Goal: Complete application form: Complete application form

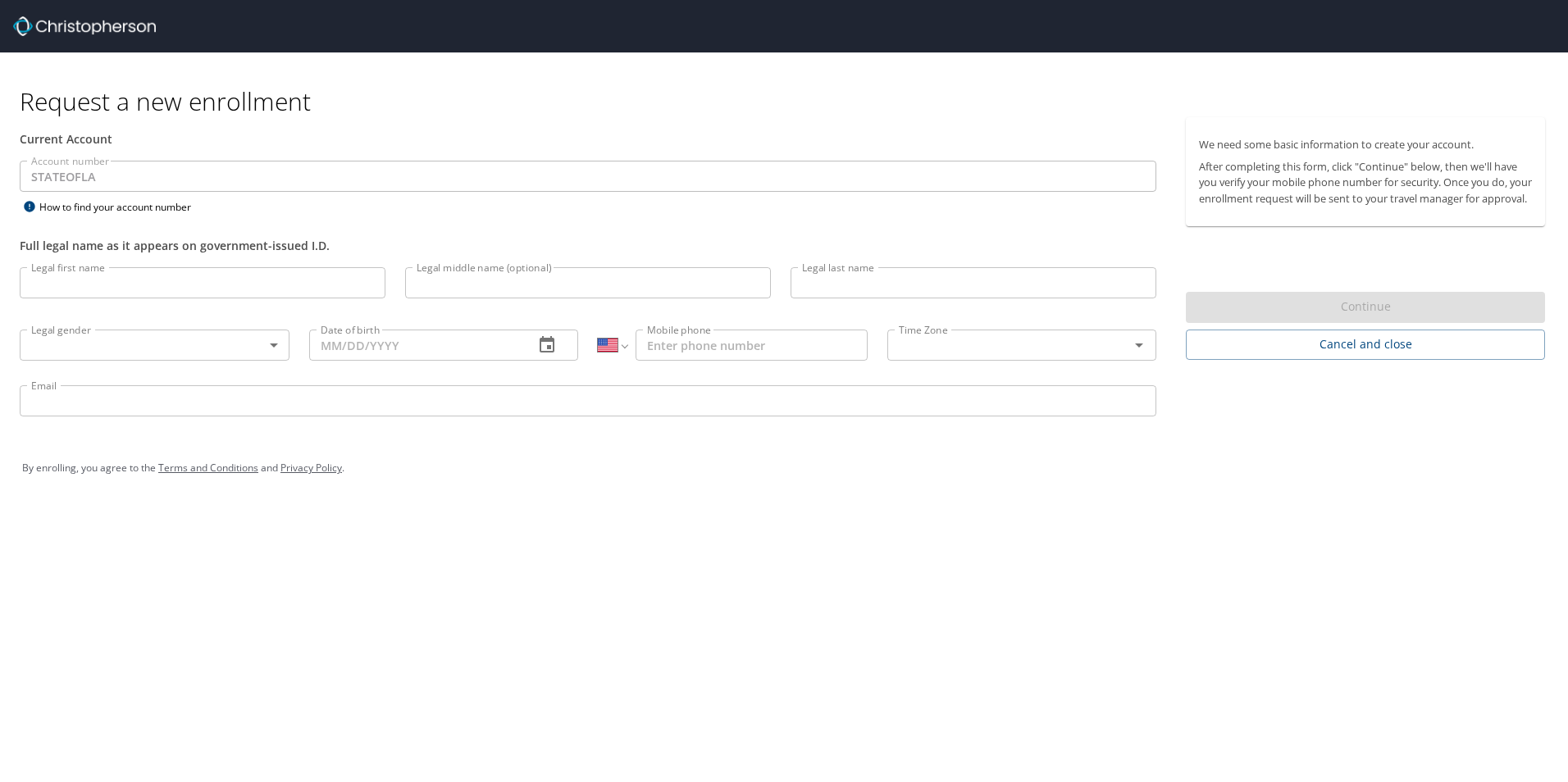
select select "US"
click at [88, 281] on input "Legal first name" at bounding box center [202, 282] width 365 height 31
type input "Susan"
type input "[PERSON_NAME]"
click at [273, 341] on body "Request a new enrollment Current Account Account number STATEOFLA Account numbe…" at bounding box center [784, 391] width 1568 height 782
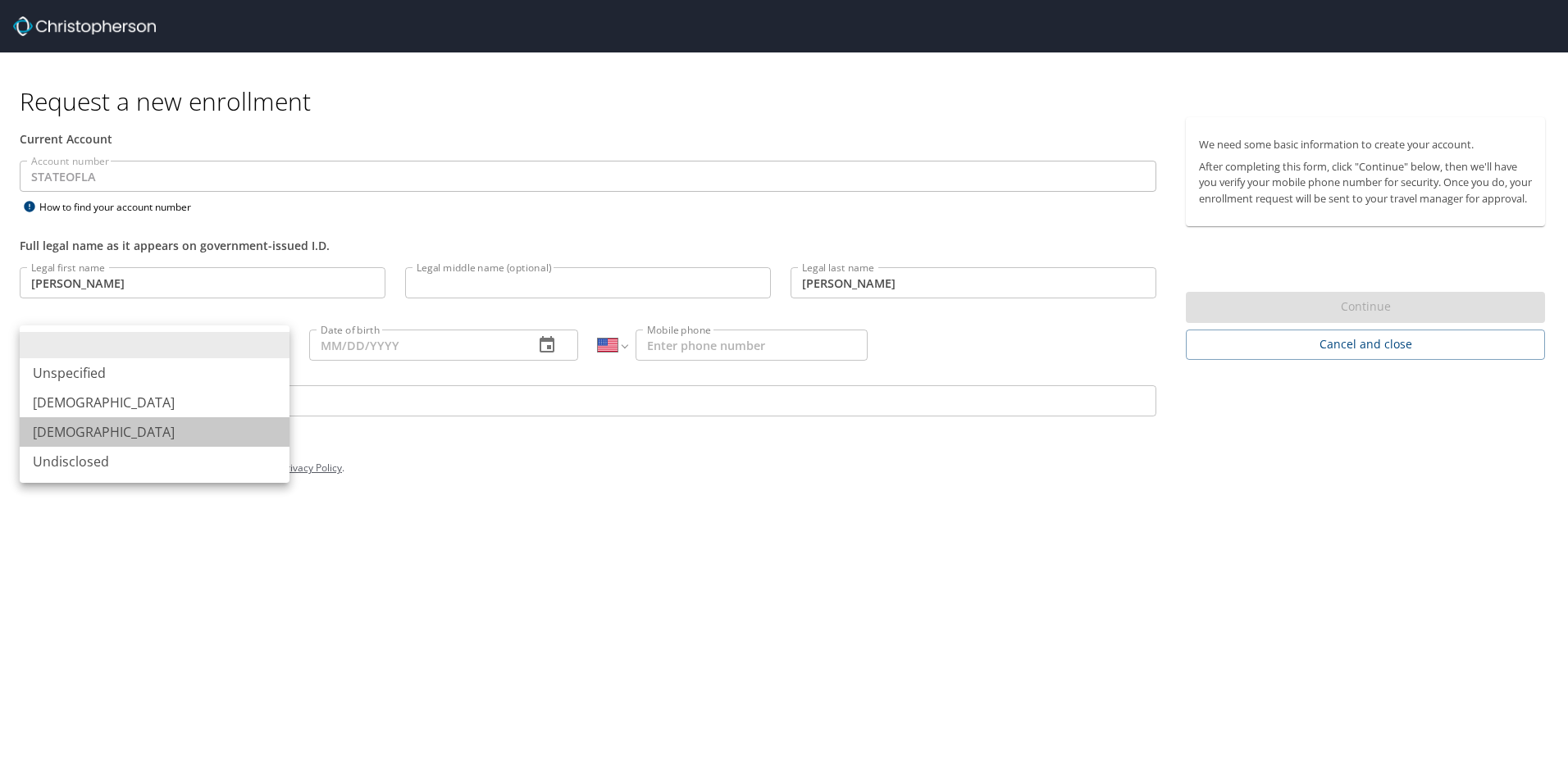
click at [74, 435] on li "[DEMOGRAPHIC_DATA]" at bounding box center [154, 432] width 270 height 29
type input "[DEMOGRAPHIC_DATA]"
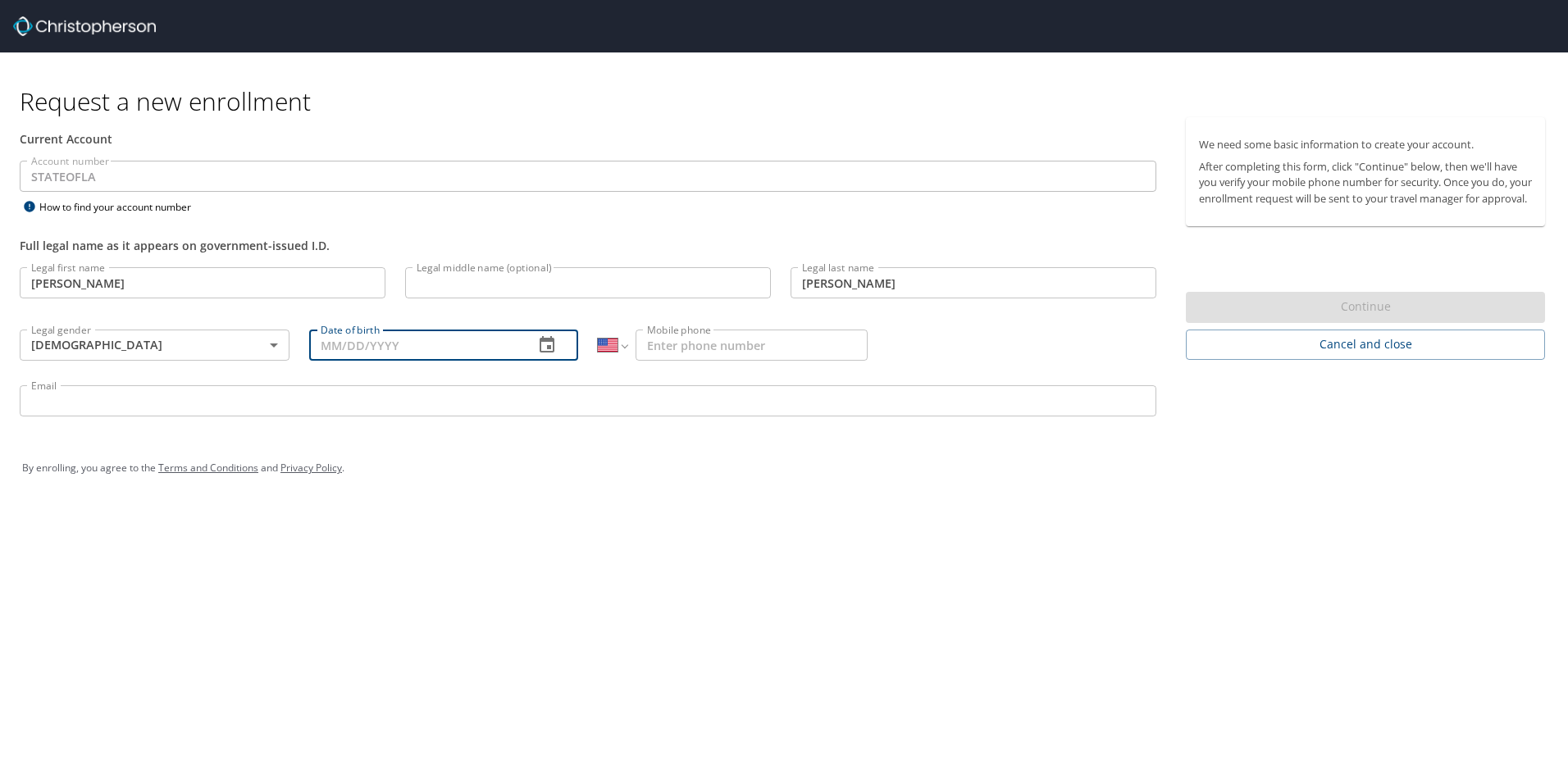
click at [390, 342] on input "Date of birth" at bounding box center [415, 345] width 212 height 31
type input "07/20/1958"
click at [700, 344] on input "Mobile phone" at bounding box center [751, 345] width 232 height 31
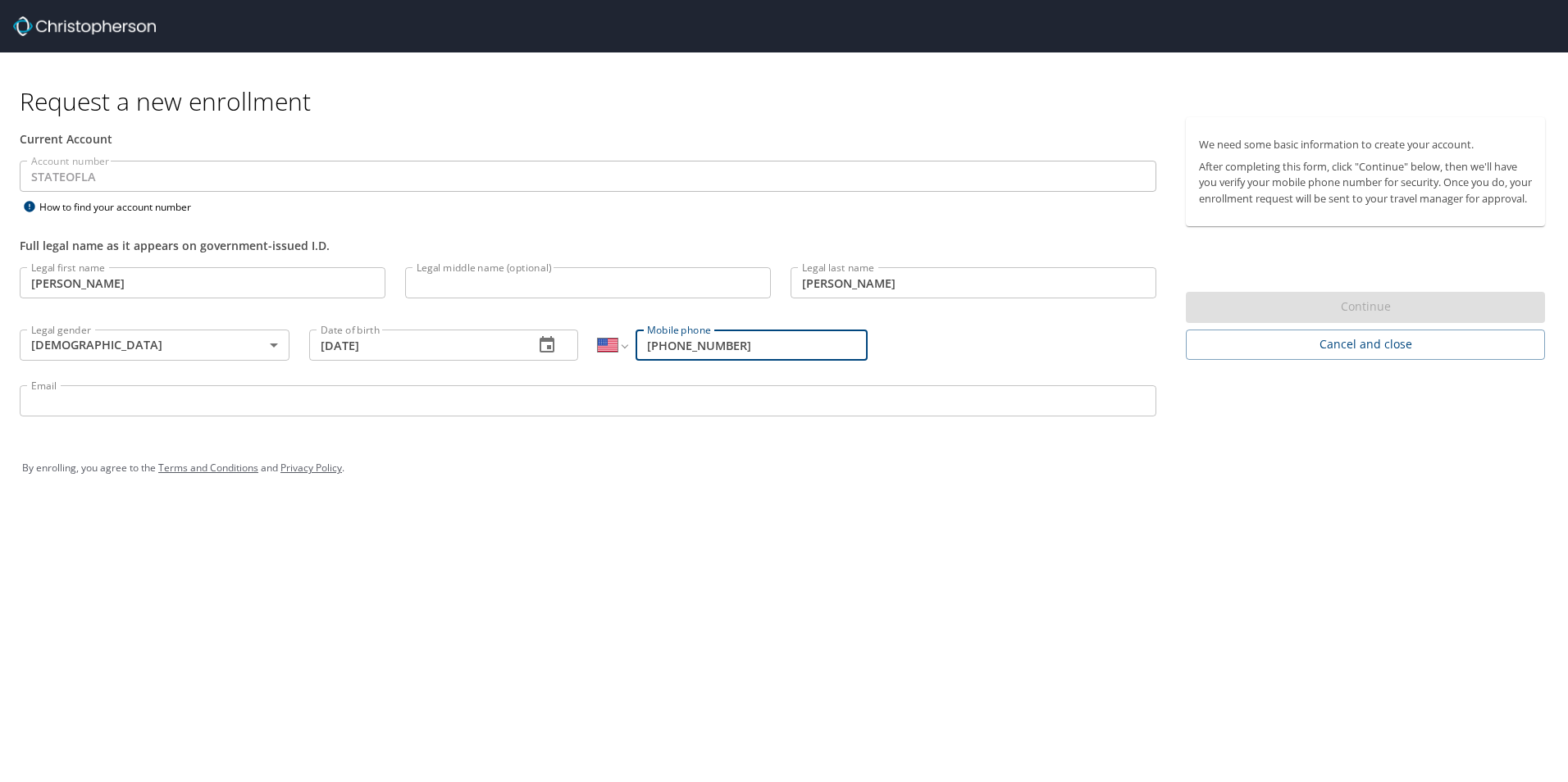
type input "(318) 470-9608"
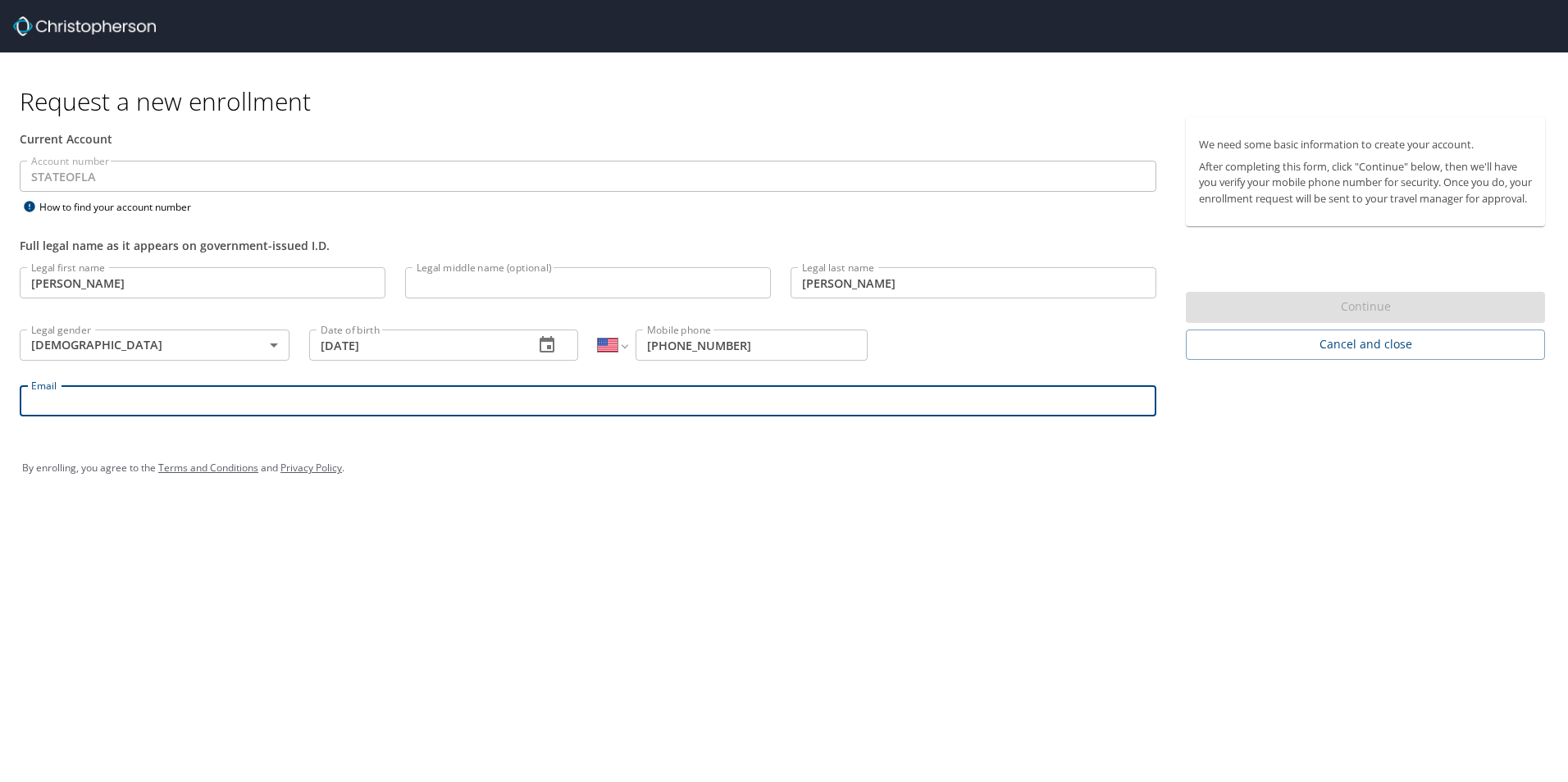
click at [68, 406] on input "Email" at bounding box center [588, 400] width 1137 height 31
type input "susan.galambos@lsuhs.edu"
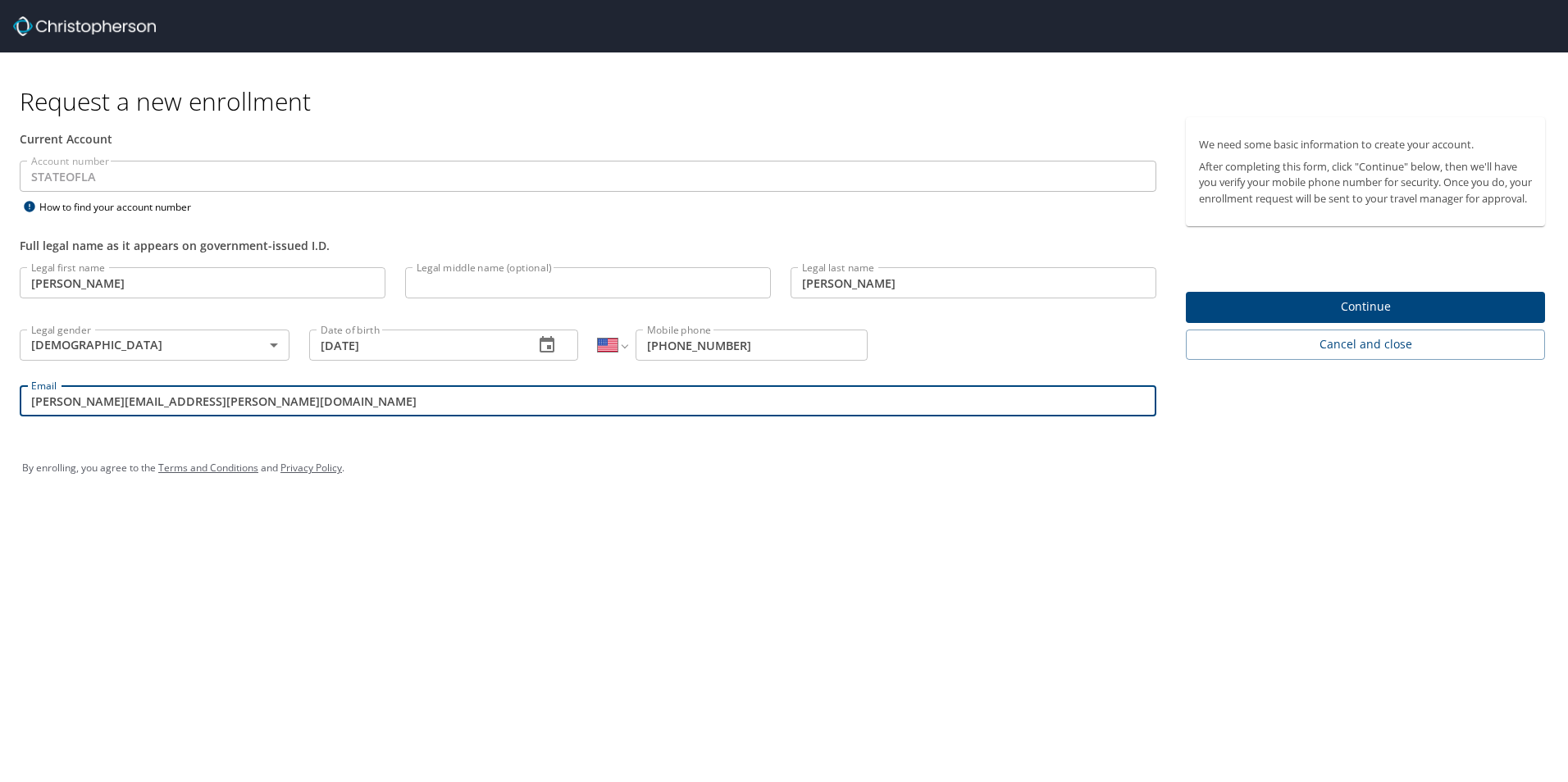
click at [1243, 317] on span "Continue" at bounding box center [1364, 307] width 333 height 21
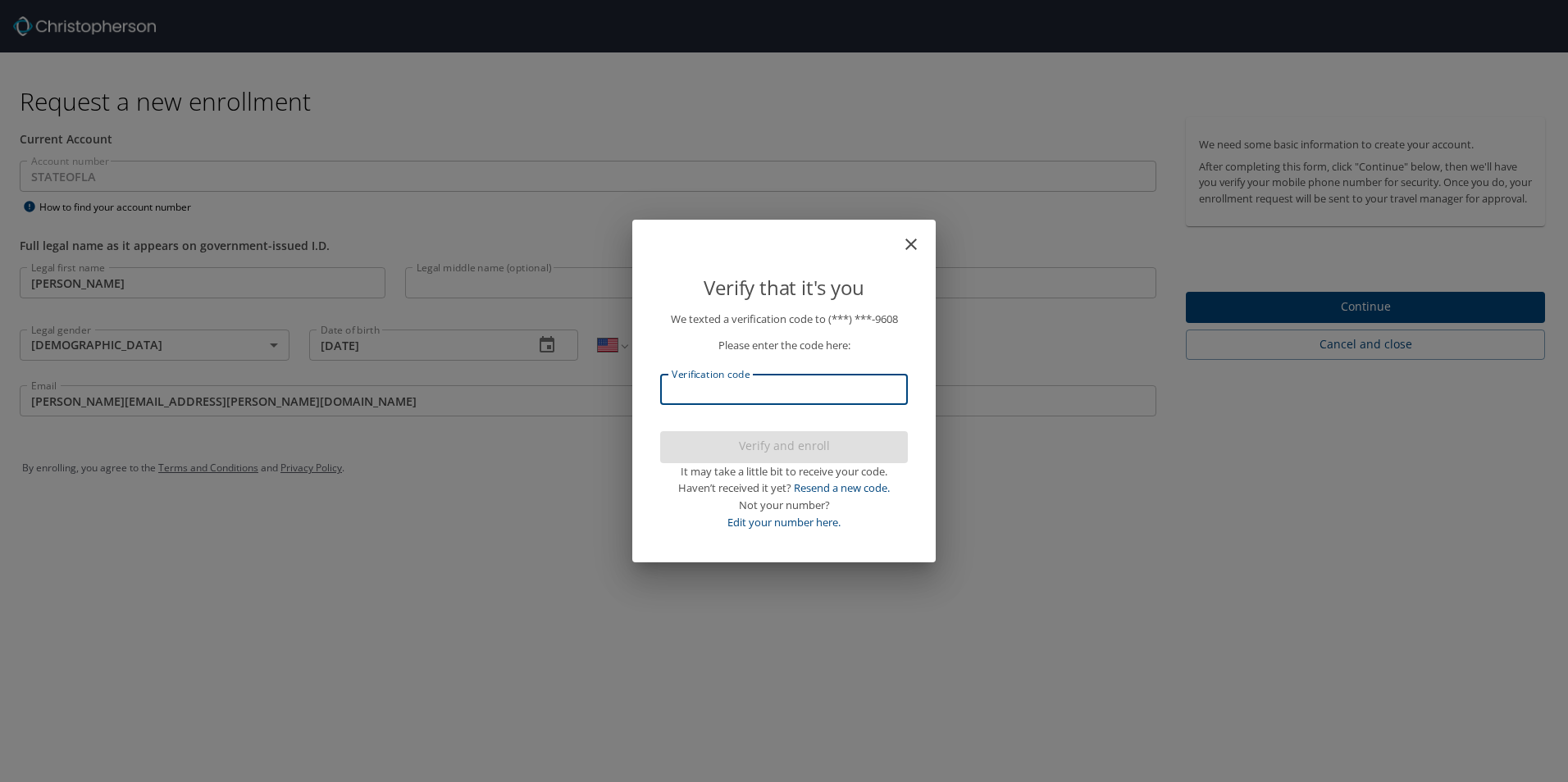
click at [712, 392] on input "Verification code" at bounding box center [783, 389] width 247 height 31
type input "604265"
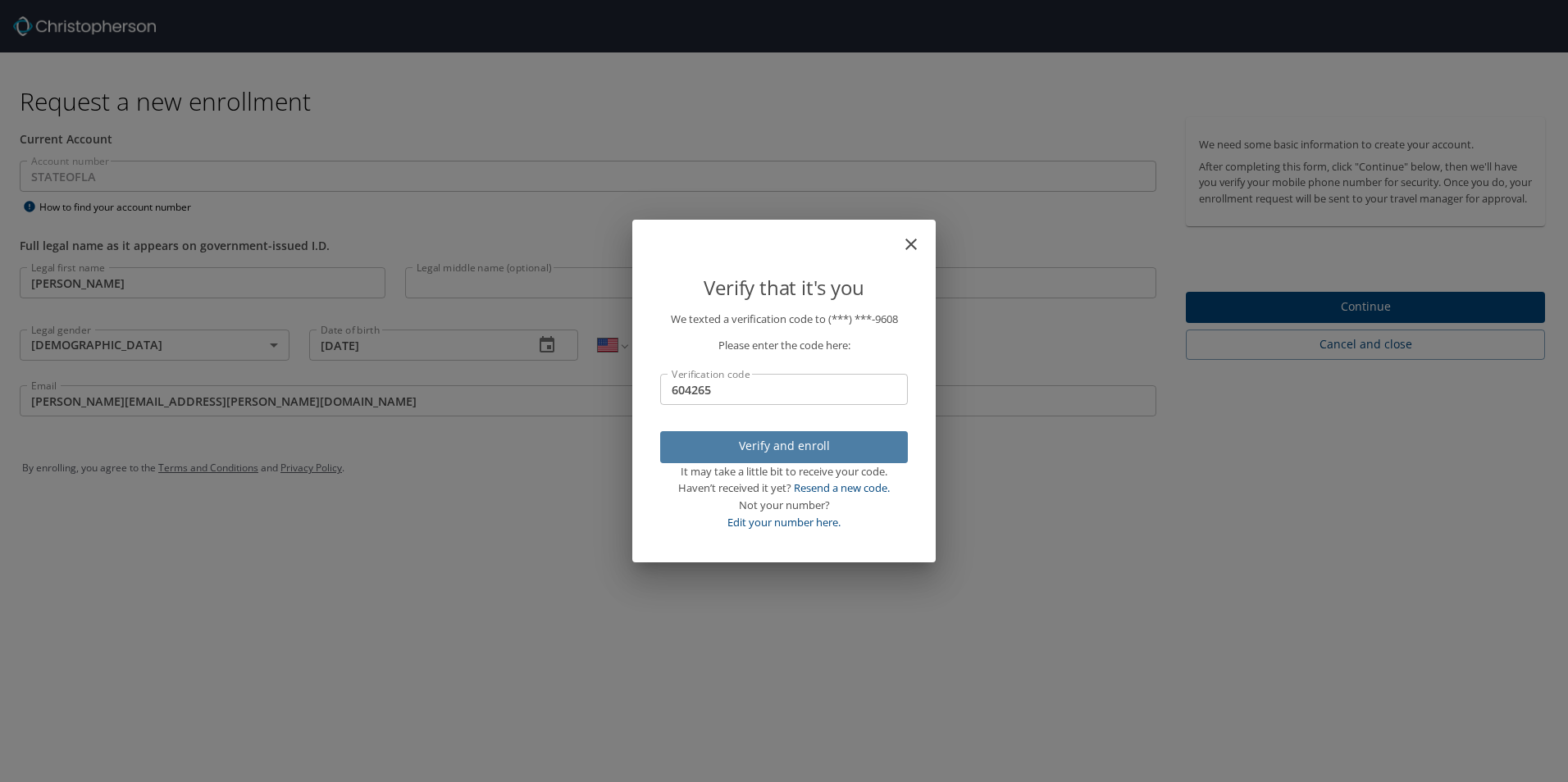
click at [761, 451] on span "Verify and enroll" at bounding box center [783, 447] width 222 height 21
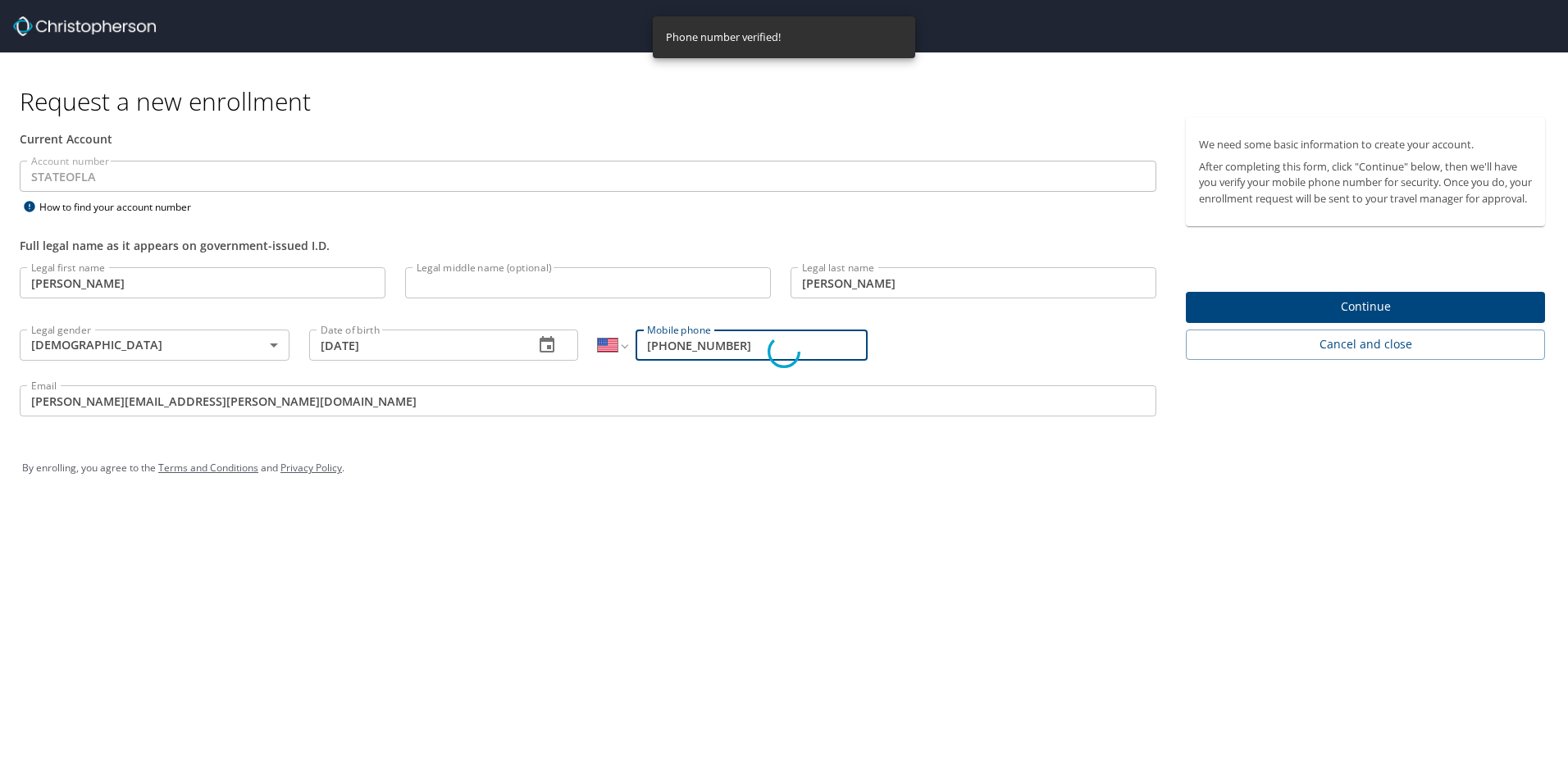
click at [1319, 317] on div "Verify that it's you We texted a verification code to (***) ***- 9608 Please en…" at bounding box center [784, 391] width 1568 height 782
click at [1351, 314] on div "Verify that it's you We texted a verification code to (***) ***- 9608 Please en…" at bounding box center [784, 391] width 1568 height 782
click at [1345, 317] on div "Verify that it's you We texted a verification code to (***) ***- 9608 Please en…" at bounding box center [784, 391] width 1568 height 782
click at [448, 452] on div "Verify that it's you We texted a verification code to (***) ***- 9608 Please en…" at bounding box center [784, 391] width 1568 height 782
click at [1352, 323] on div "Verify that it's you We texted a verification code to (***) ***- 9608 Please en…" at bounding box center [784, 391] width 1568 height 782
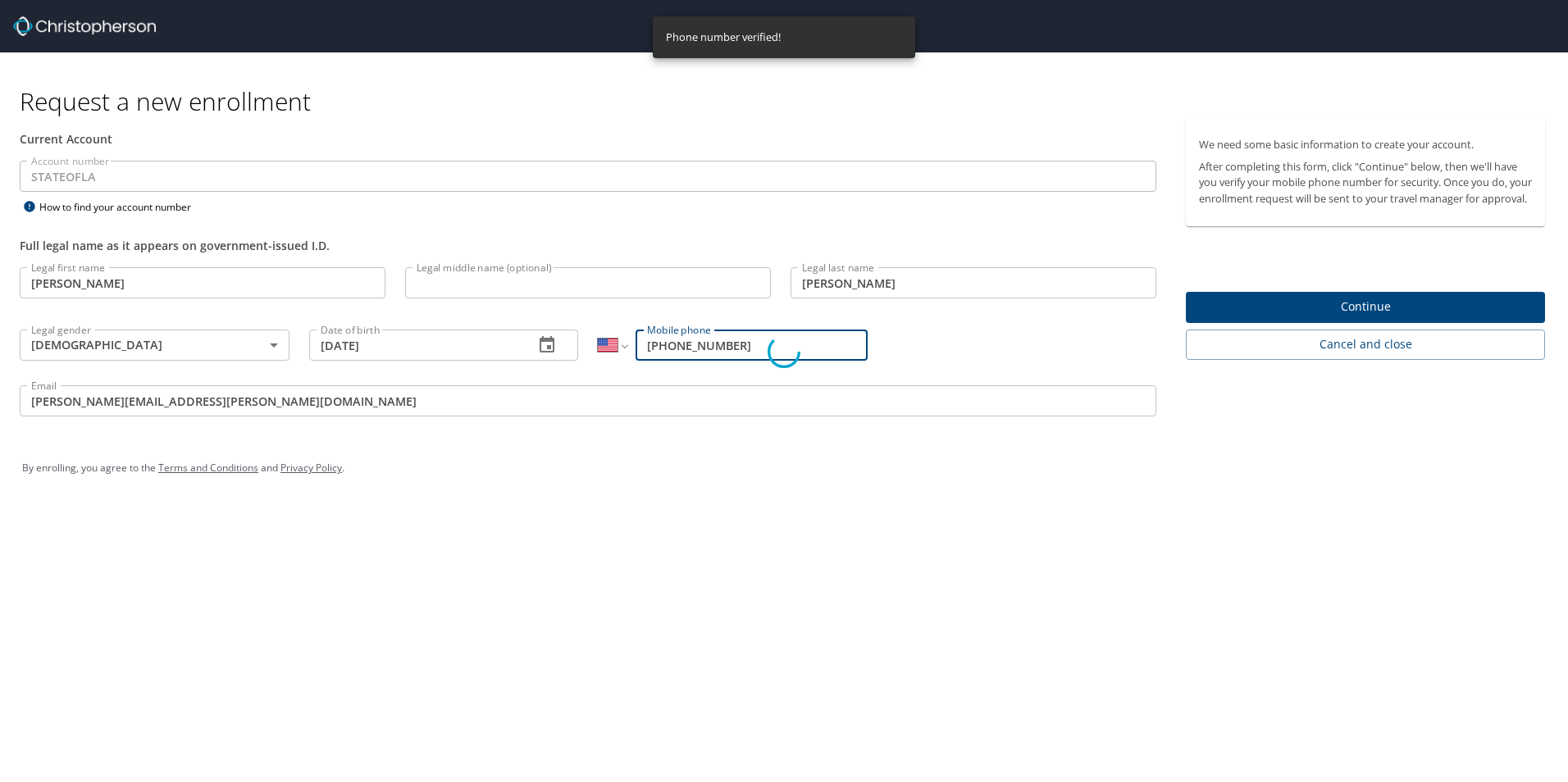
click at [1352, 323] on div "Verify that it's you We texted a verification code to (***) ***- 9608 Please en…" at bounding box center [784, 391] width 1568 height 782
click at [1279, 317] on div "Verify that it's you We texted a verification code to (***) ***- 9608 Please en…" at bounding box center [784, 391] width 1568 height 782
click at [736, 435] on div "Verify and enroll It may take a little bit to receive your code. Haven’t receiv…" at bounding box center [783, 481] width 247 height 100
click at [294, 412] on div "Verify that it's you We texted a verification code to (***) ***- 9608 Please en…" at bounding box center [784, 391] width 1568 height 782
click at [822, 516] on link "Edit your number here." at bounding box center [784, 522] width 113 height 15
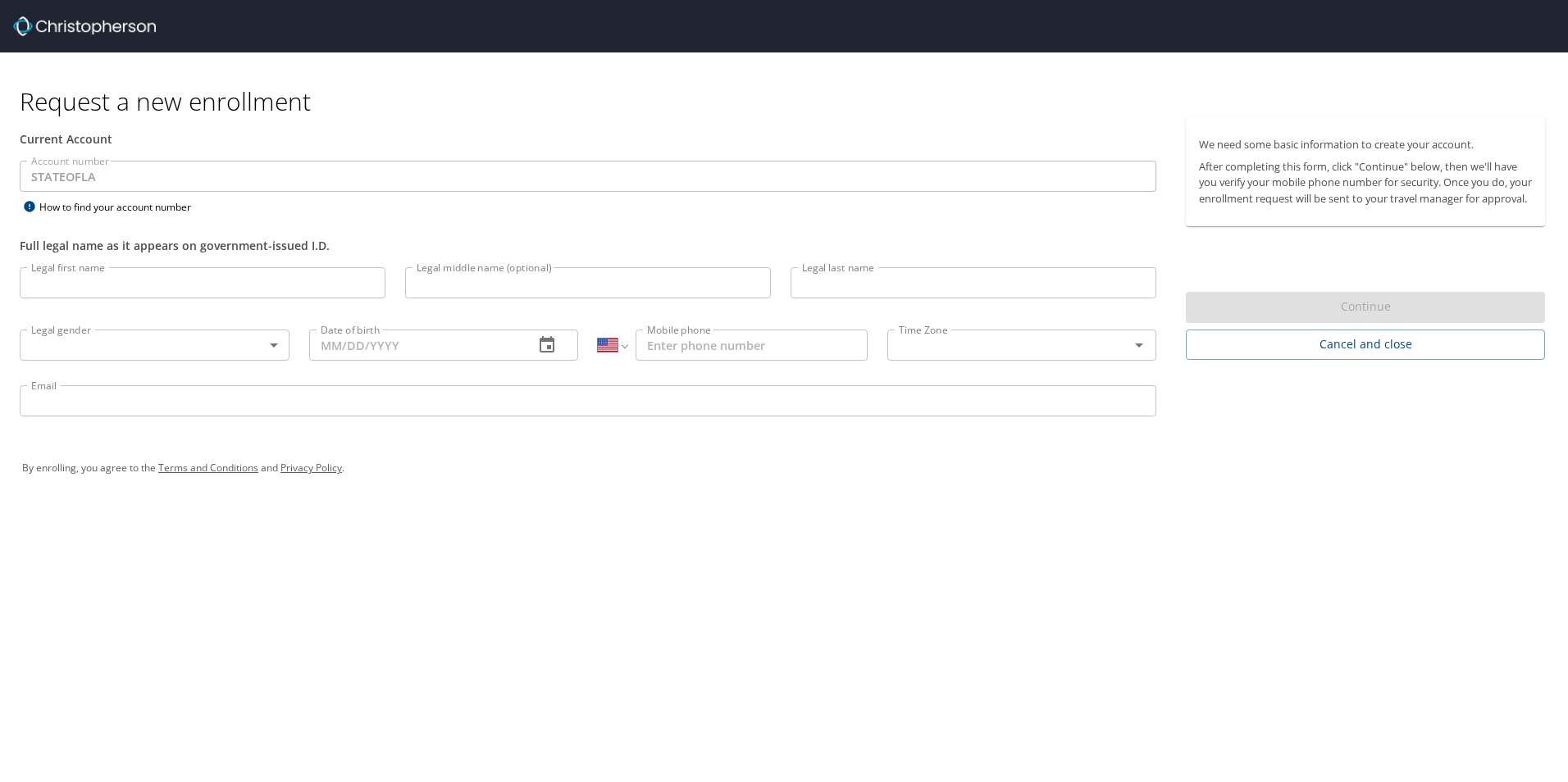
select select "US"
click at [704, 243] on div "Full legal name as it appears on government-issued I.D." at bounding box center [588, 246] width 1137 height 17
click at [1262, 323] on div "Continue" at bounding box center [1365, 307] width 359 height 32
click at [80, 283] on input "Legal first name" at bounding box center [202, 282] width 365 height 31
type input "Susan"
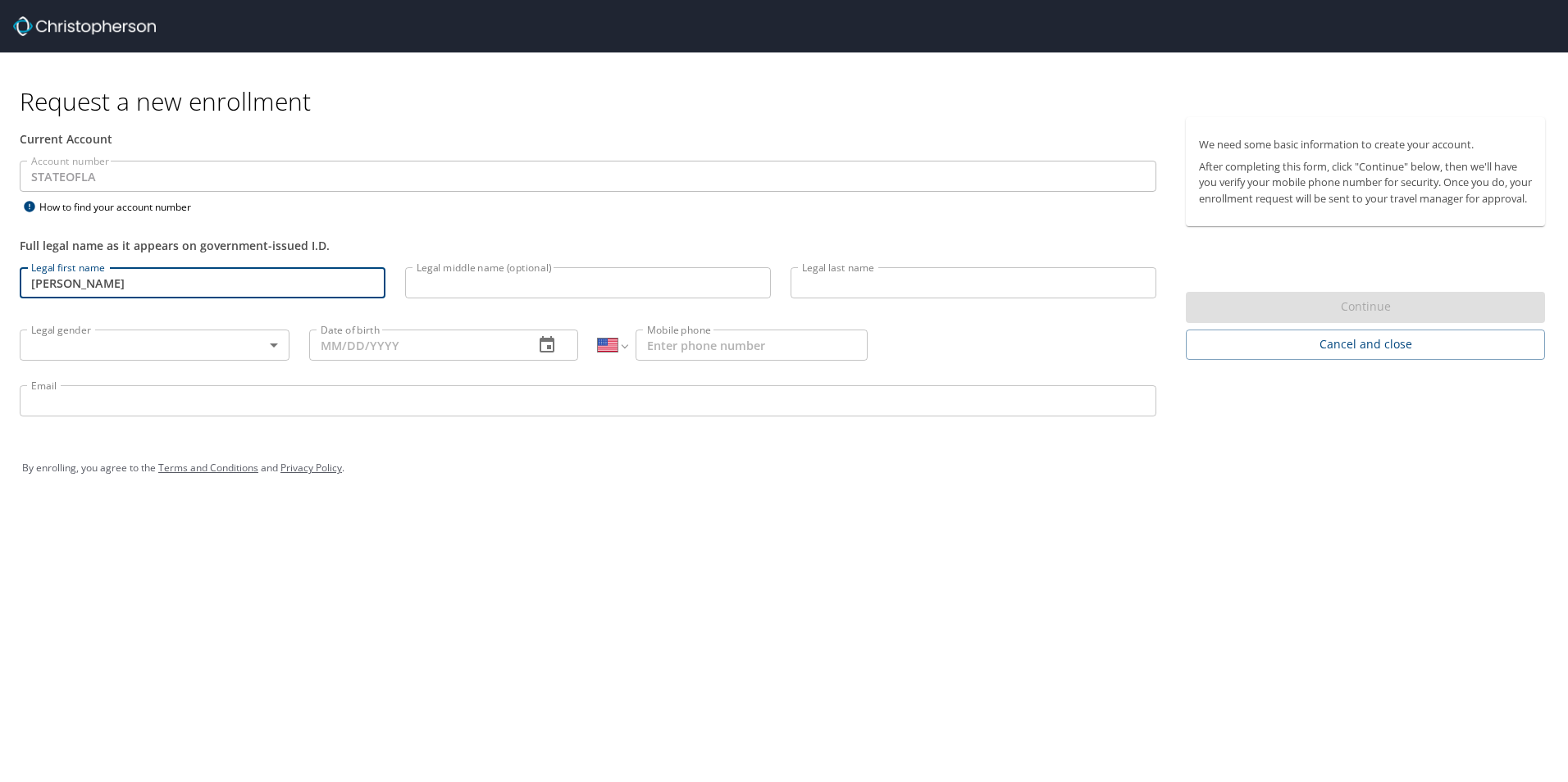
type input "Galambos"
type input "07/20/1958"
type input "(318) 470-9608"
type input "susan.galambos@lsuhs.edu"
click at [275, 344] on body "Request a new enrollment Current Account Account number STATEOFLA Account numbe…" at bounding box center [784, 391] width 1568 height 782
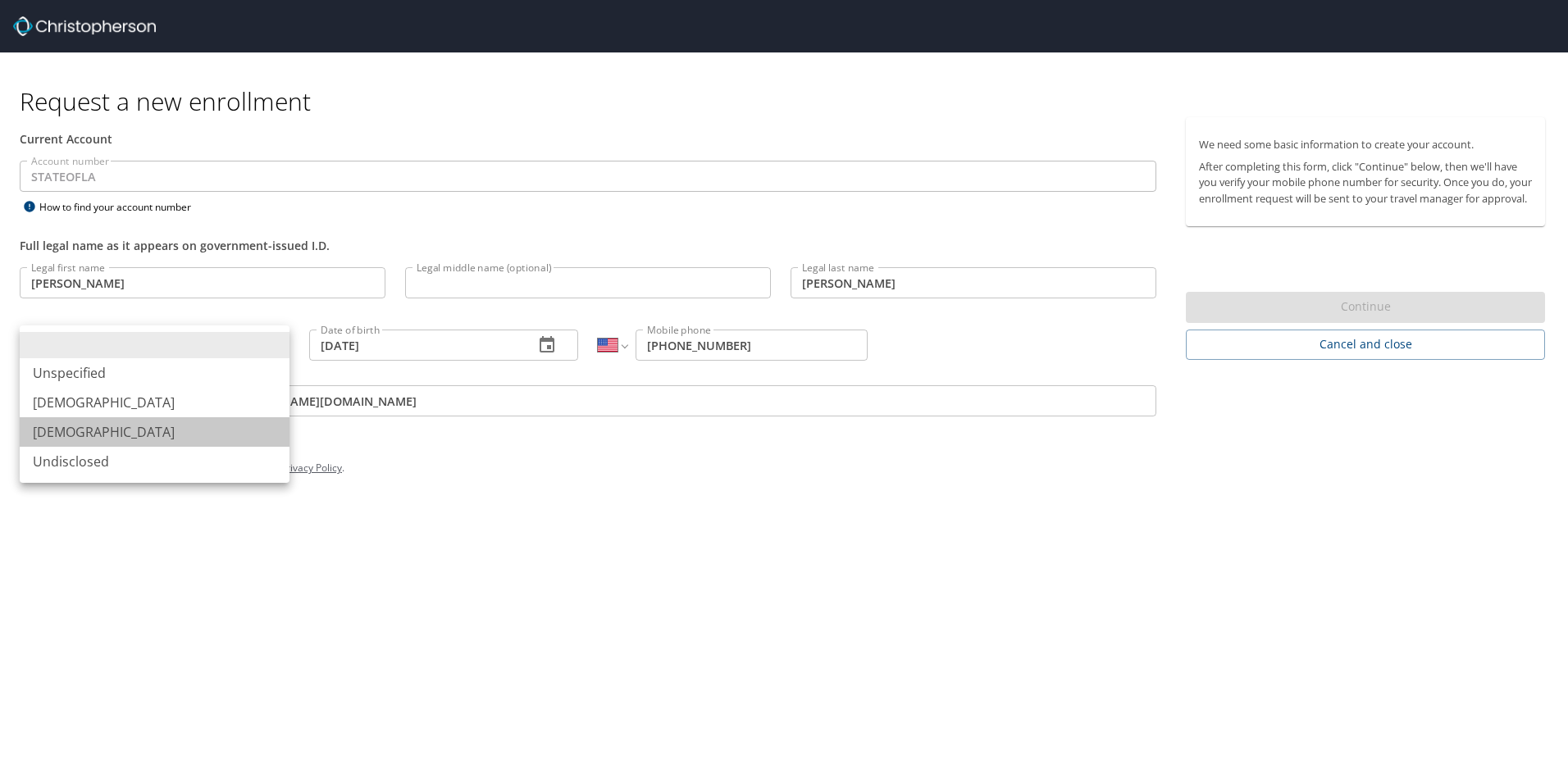
click at [57, 433] on li "Female" at bounding box center [154, 432] width 270 height 29
type input "Female"
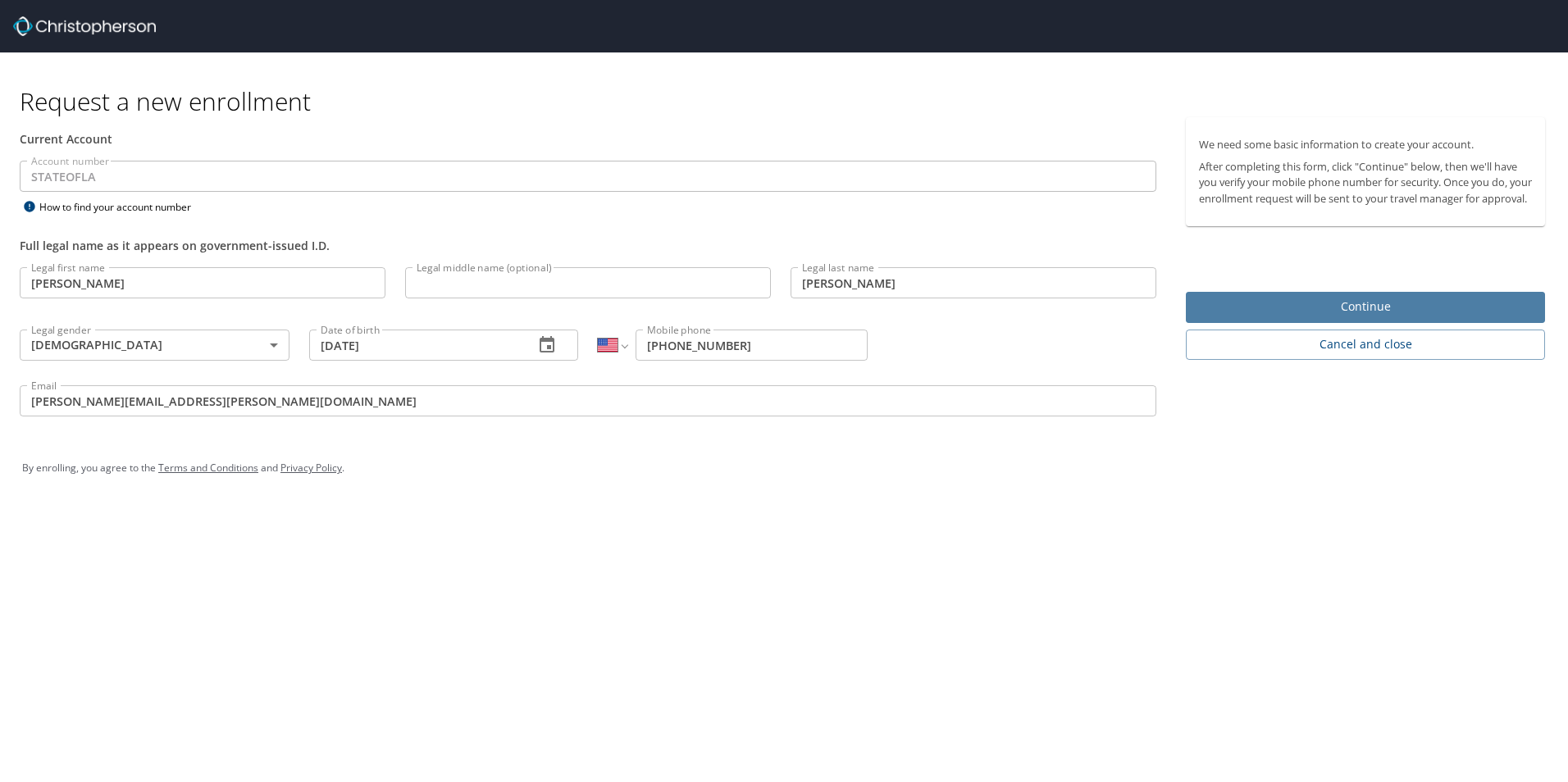
click at [1242, 317] on span "Continue" at bounding box center [1364, 307] width 333 height 21
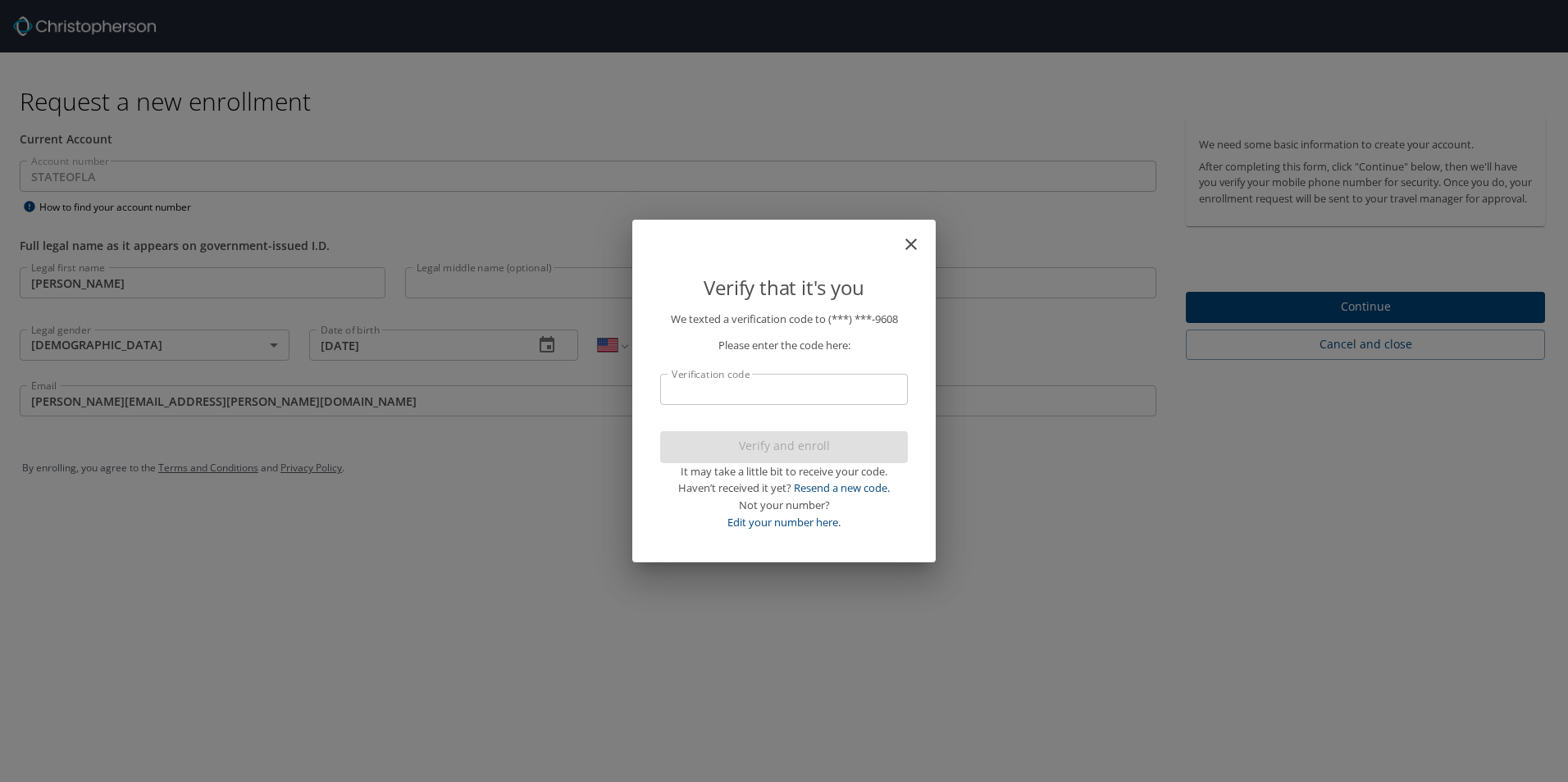
click at [669, 390] on input "Verification code" at bounding box center [783, 389] width 247 height 31
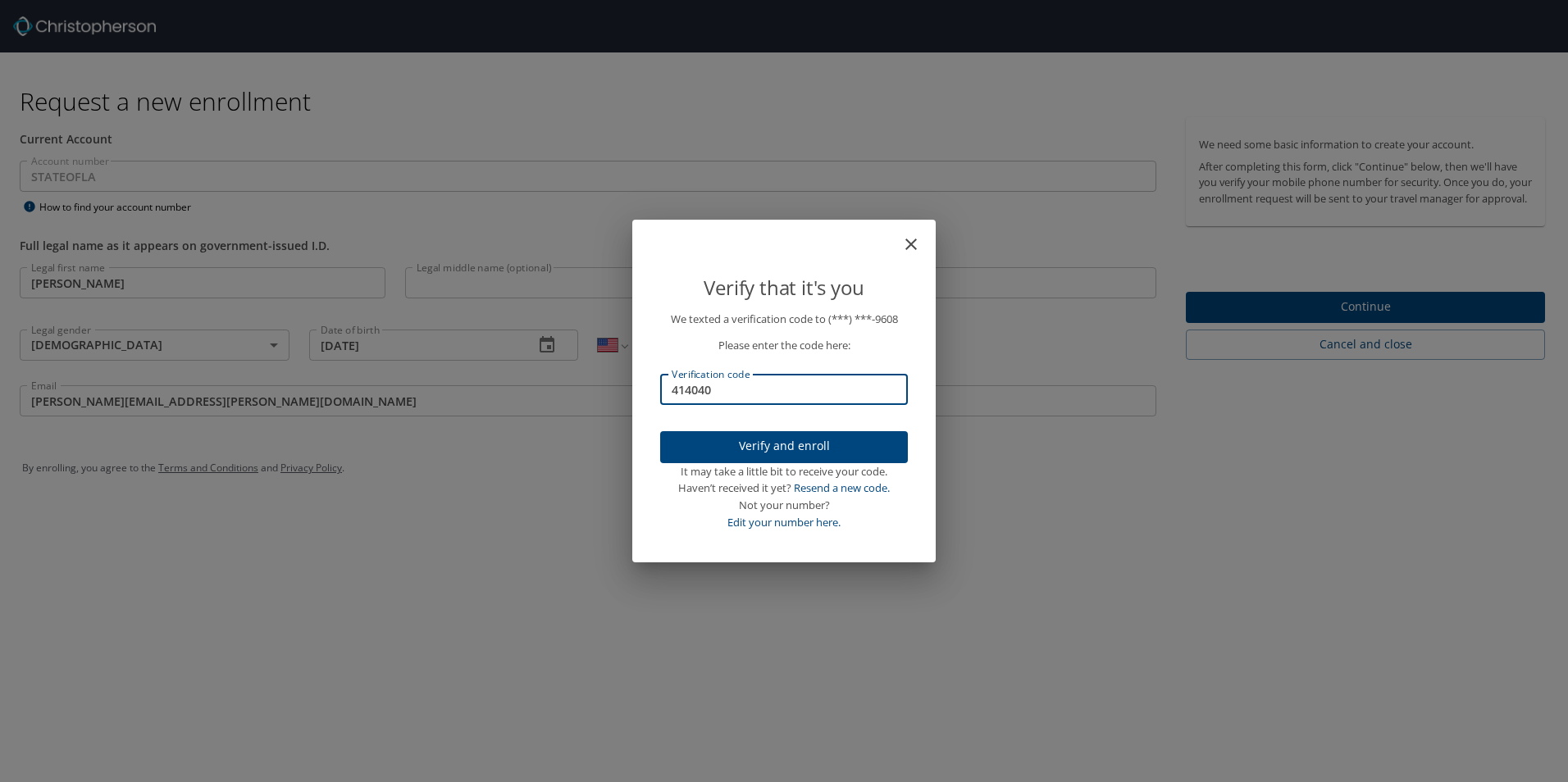
type input "414040"
click at [757, 447] on span "Verify and enroll" at bounding box center [783, 447] width 222 height 21
click at [1230, 315] on div "Verify that it's you We texted a verification code to (***) ***- 9608 Please en…" at bounding box center [784, 391] width 1568 height 782
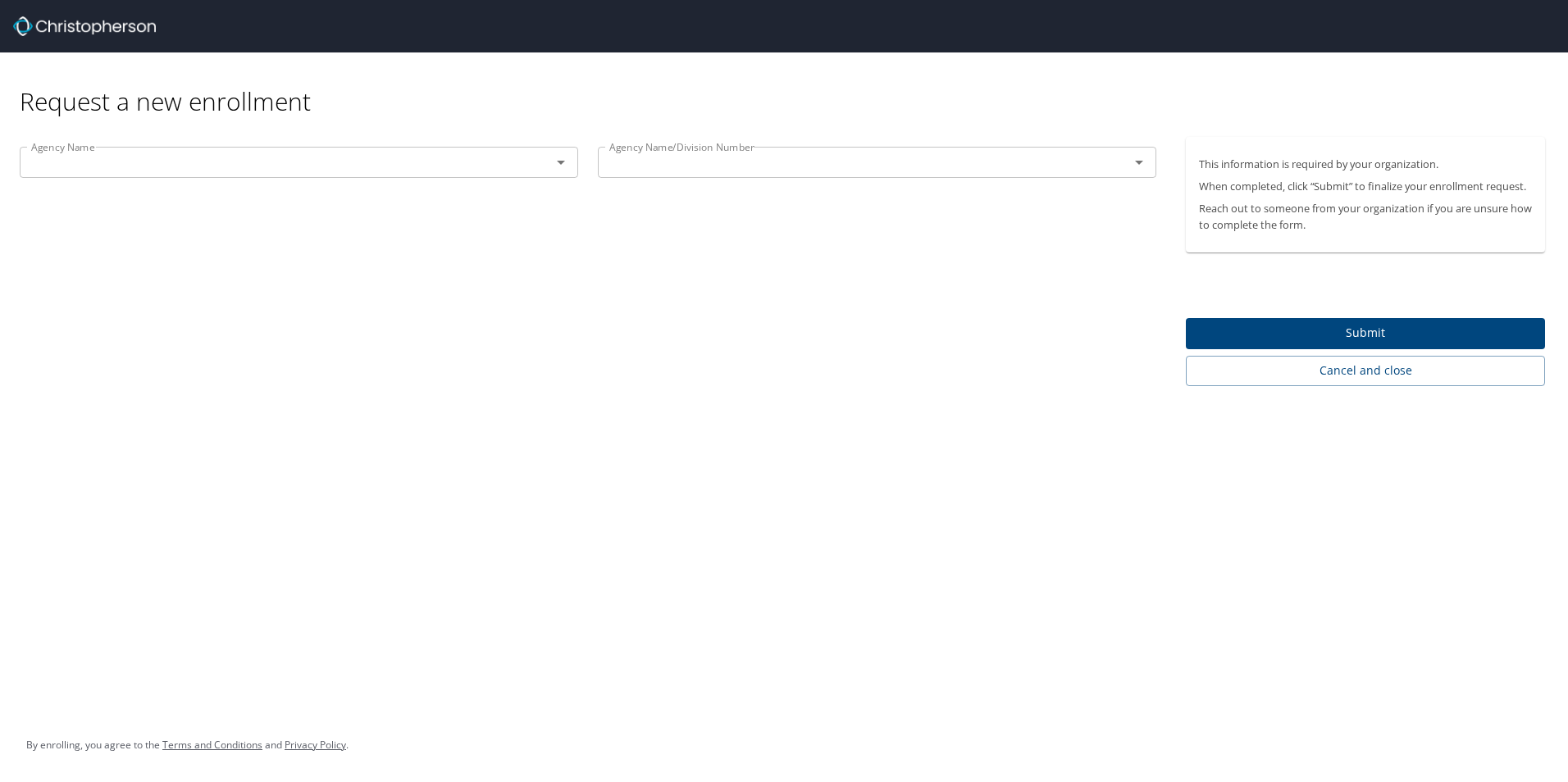
click at [561, 163] on icon "Open" at bounding box center [561, 163] width 9 height 4
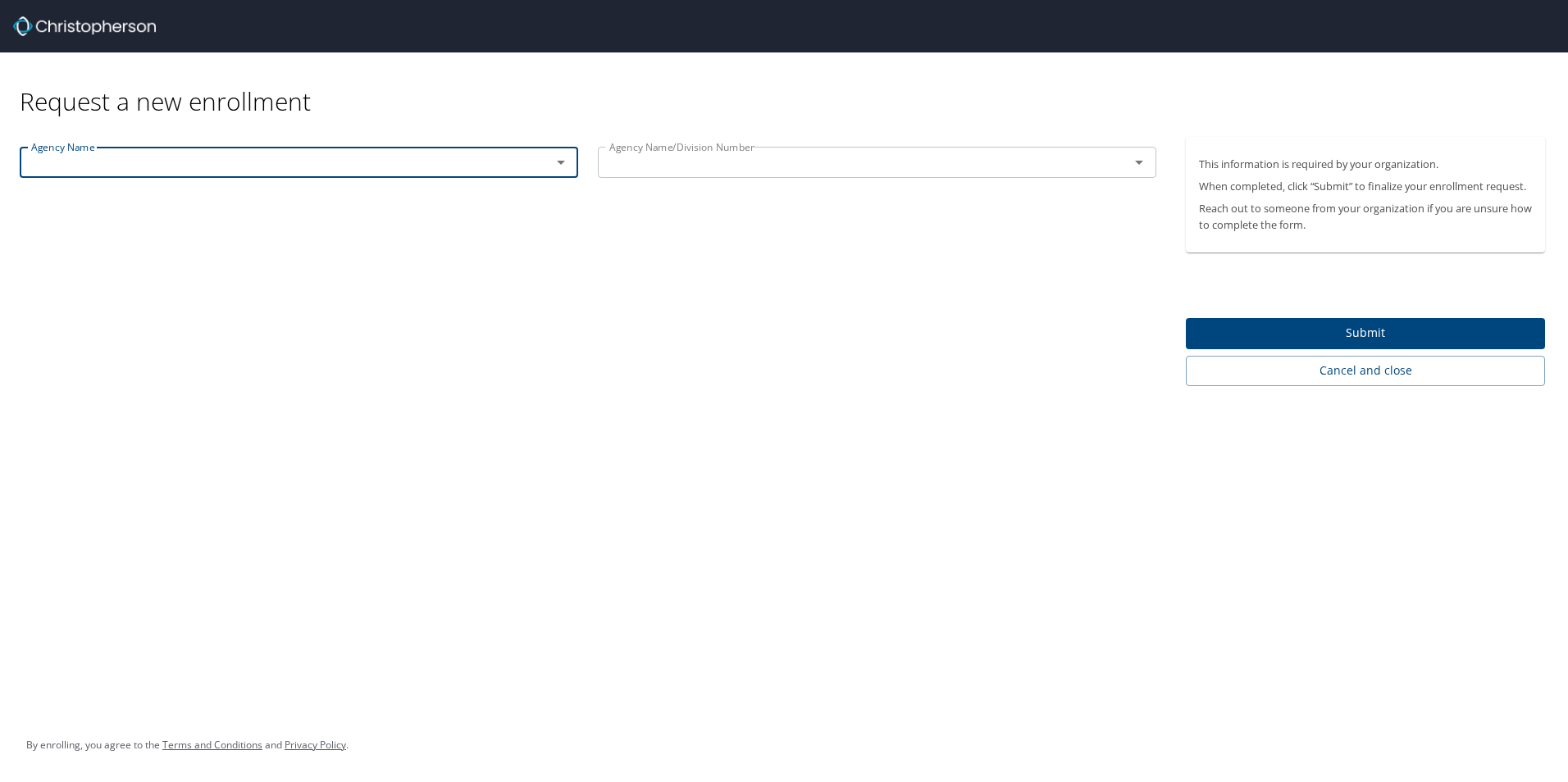
click at [63, 169] on input "text" at bounding box center [275, 162] width 500 height 21
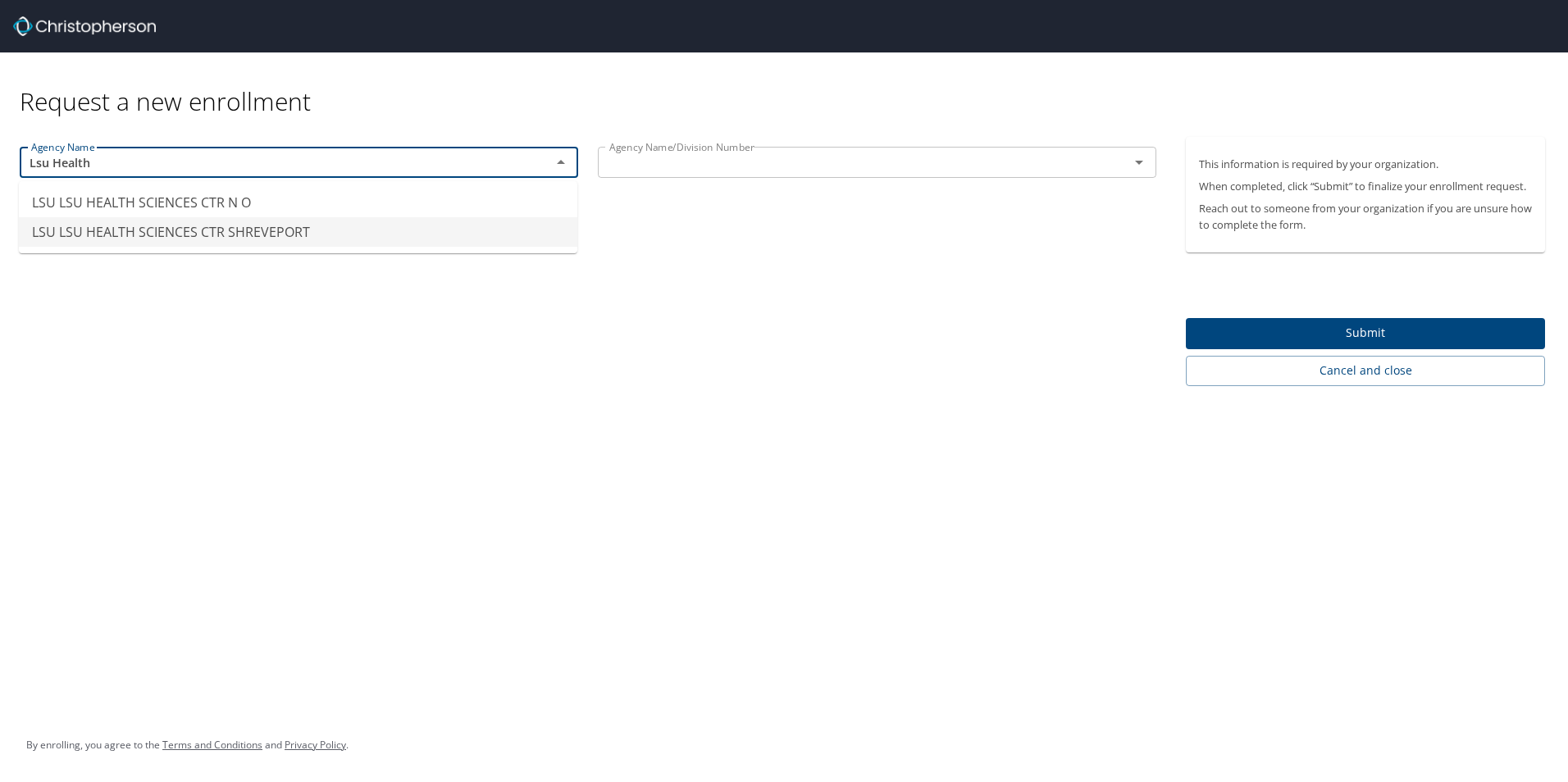
click at [165, 234] on li "LSU LSU HEALTH SCIENCES CTR SHREVEPORT" at bounding box center [298, 232] width 558 height 29
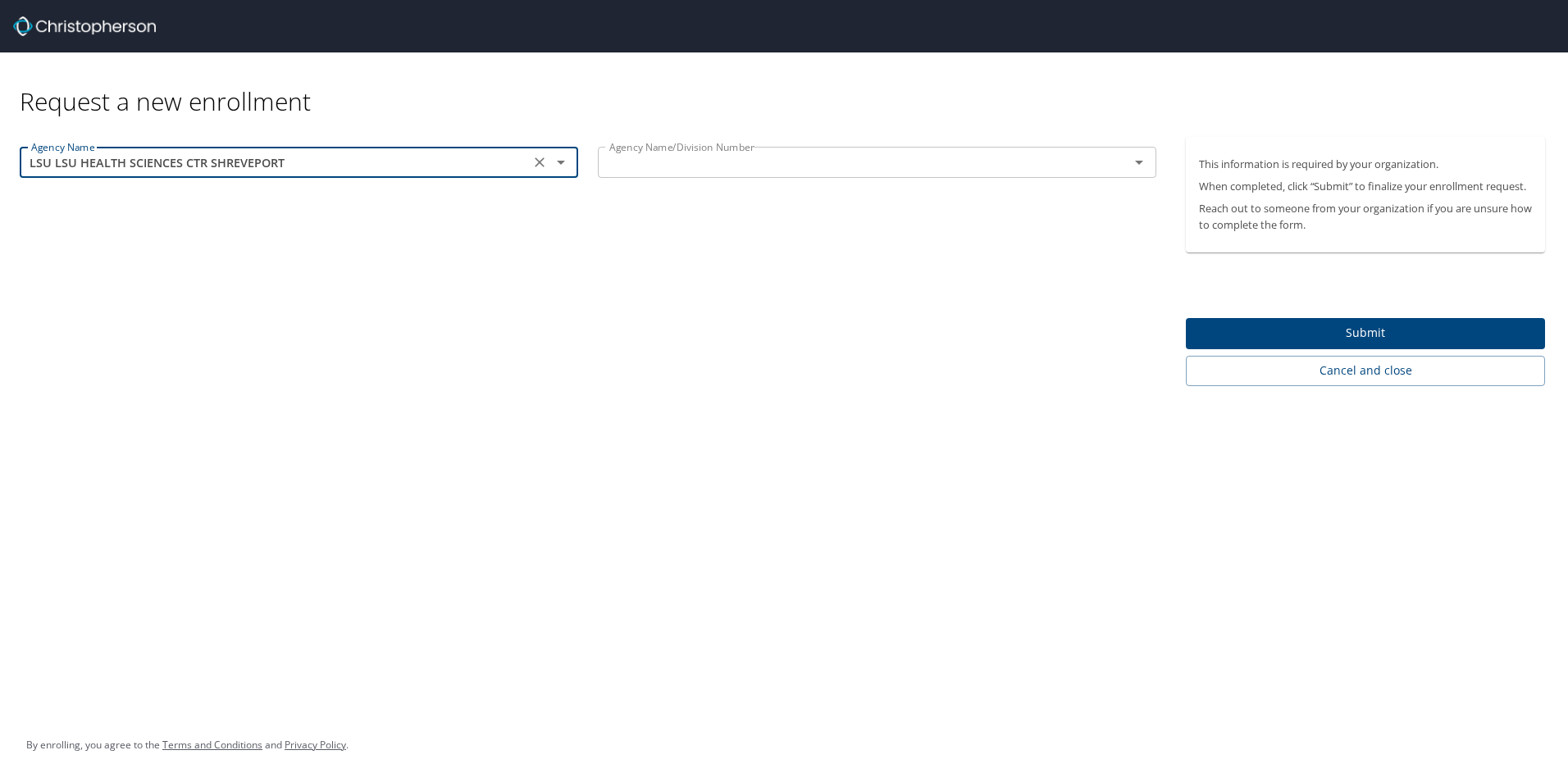
type input "LSU LSU HEALTH SCIENCES CTR SHREVEPORT"
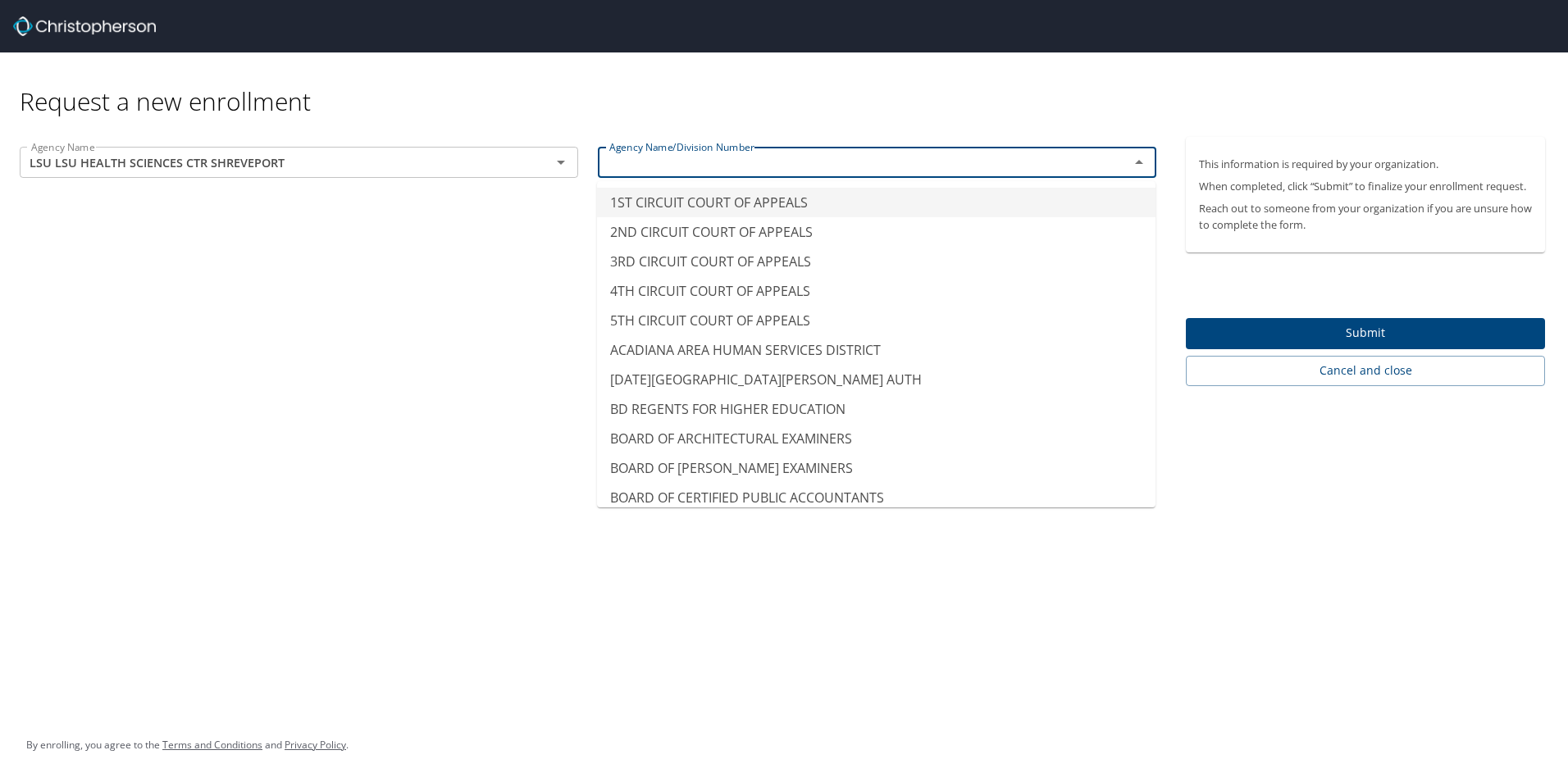
click at [662, 171] on input "text" at bounding box center [852, 162] width 500 height 21
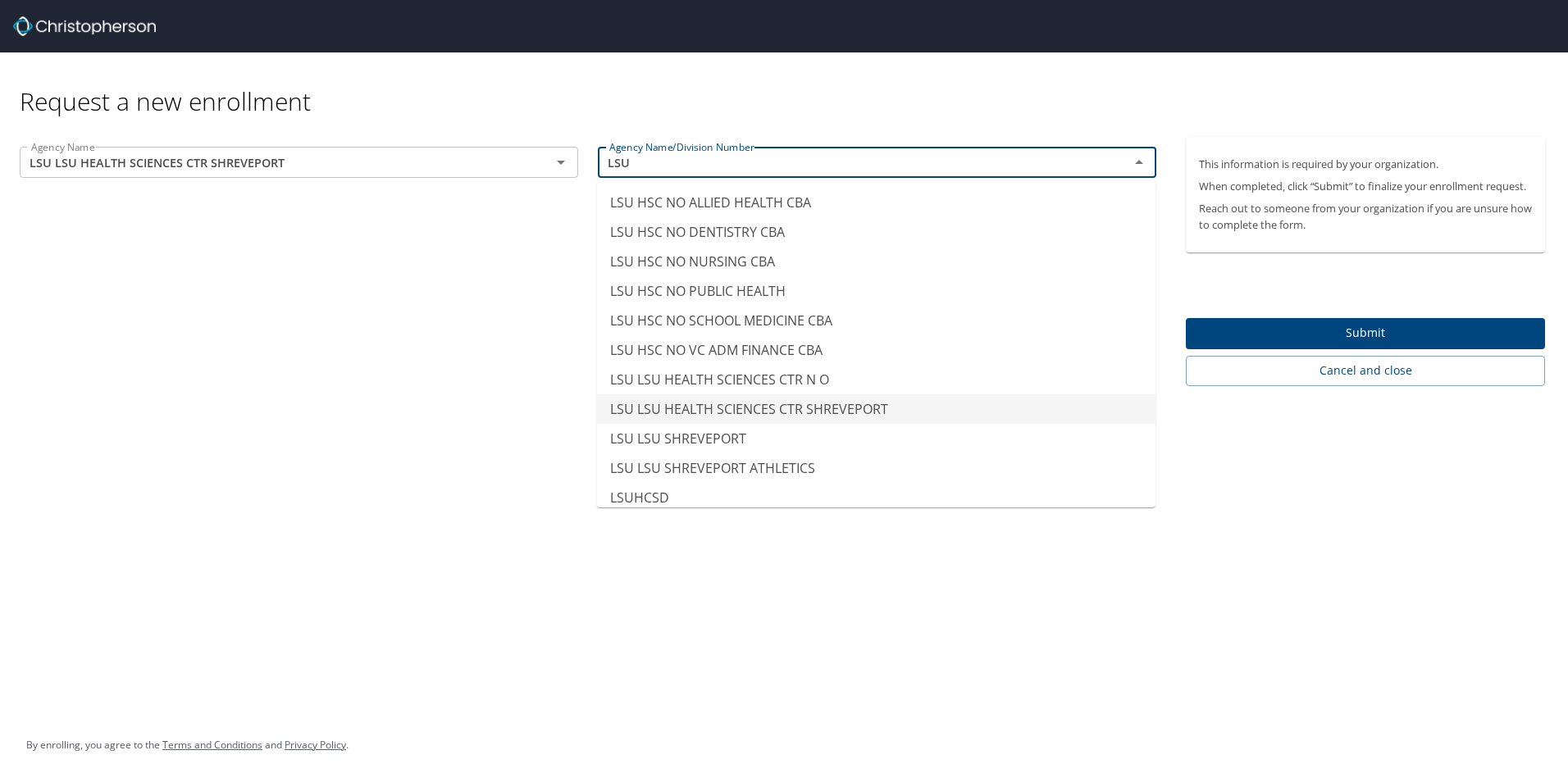
click at [787, 410] on li "LSU LSU HEALTH SCIENCES CTR SHREVEPORT" at bounding box center [876, 409] width 558 height 29
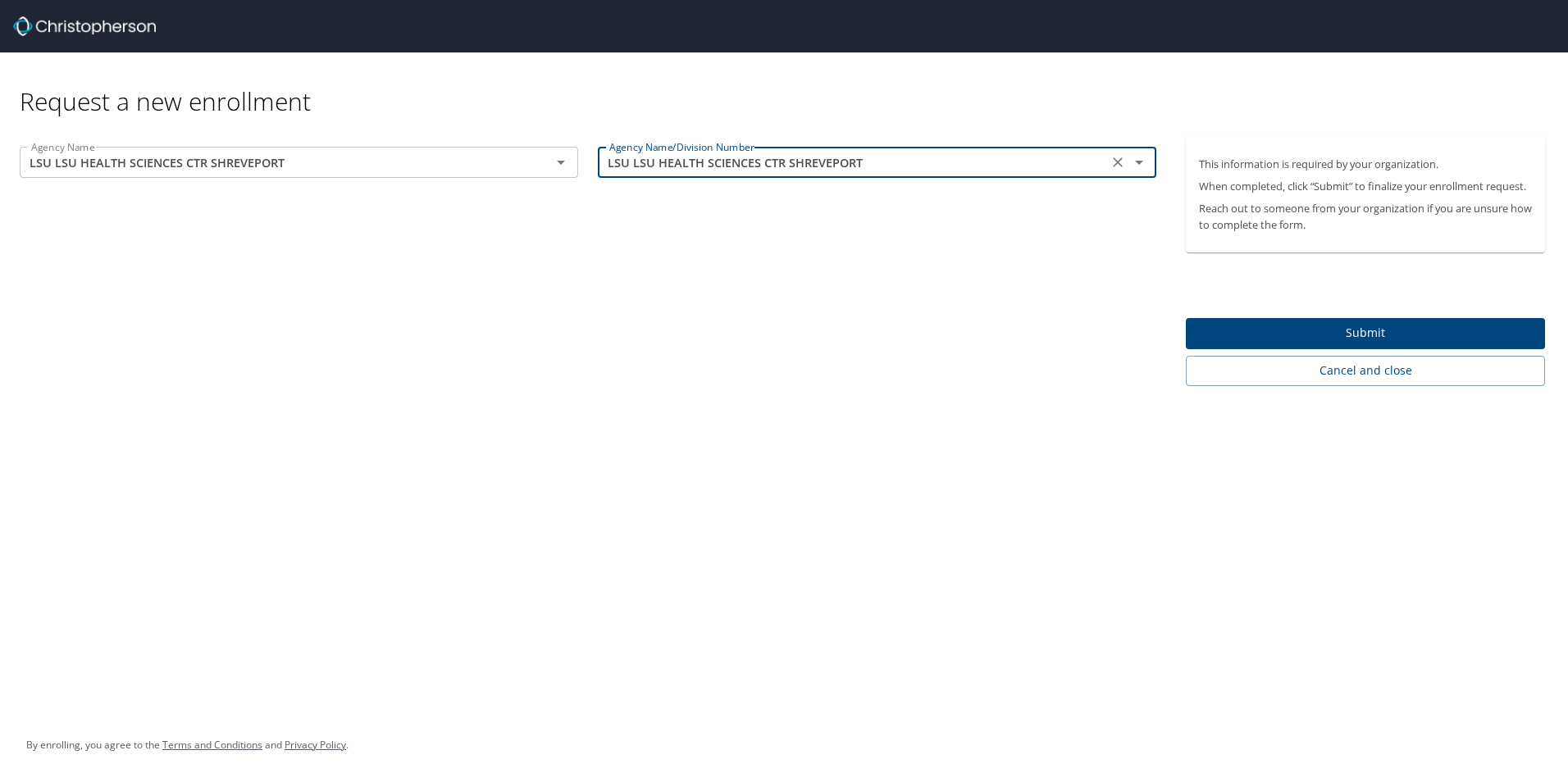
type input "LSU LSU HEALTH SCIENCES CTR SHREVEPORT"
click at [1337, 323] on span "Submit" at bounding box center [1364, 333] width 333 height 21
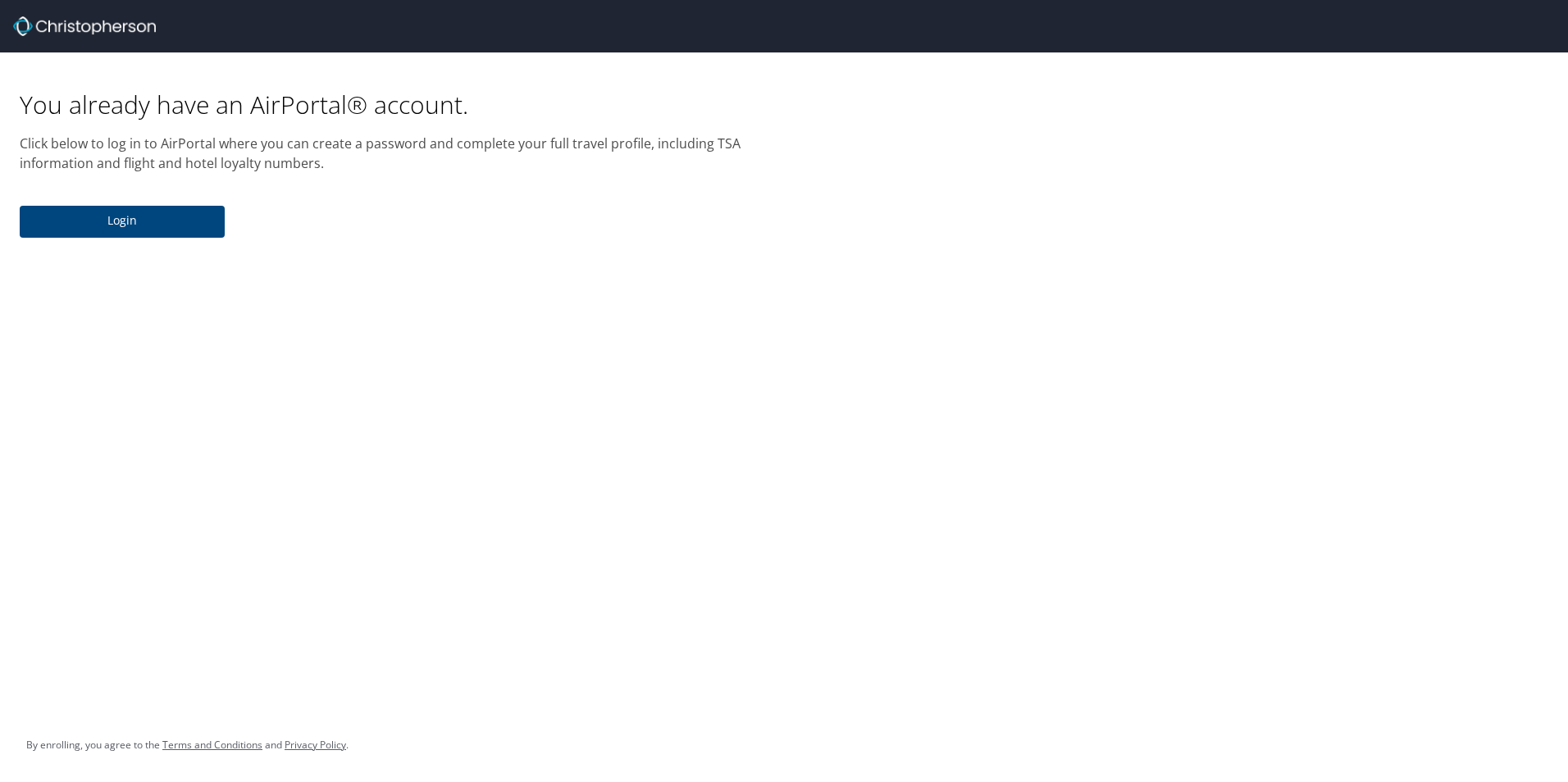
click at [110, 217] on span "Login" at bounding box center [122, 221] width 179 height 21
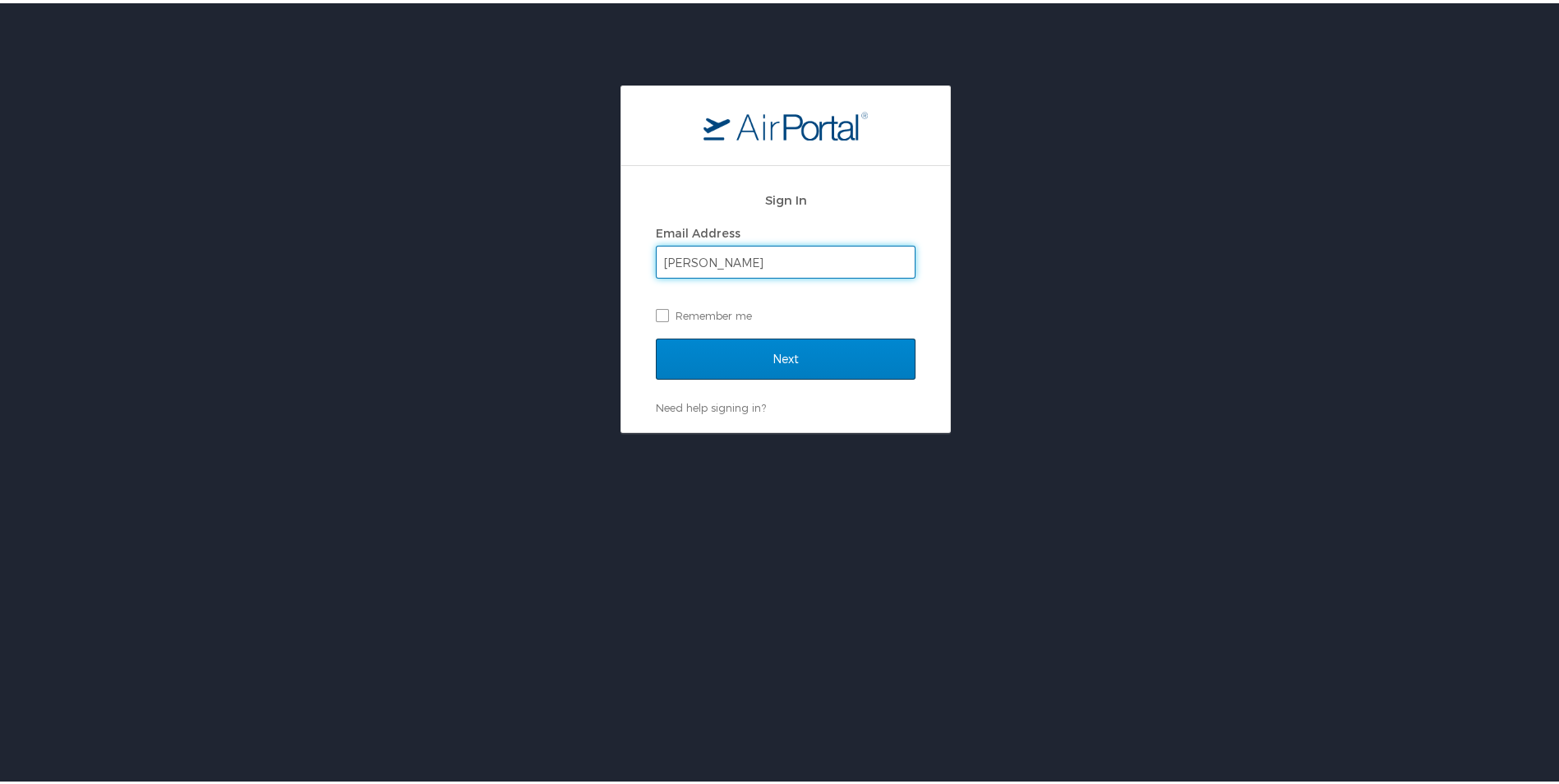
type input "susan.galambos@lsuhs.edu"
click at [771, 359] on input "Next" at bounding box center [785, 356] width 260 height 41
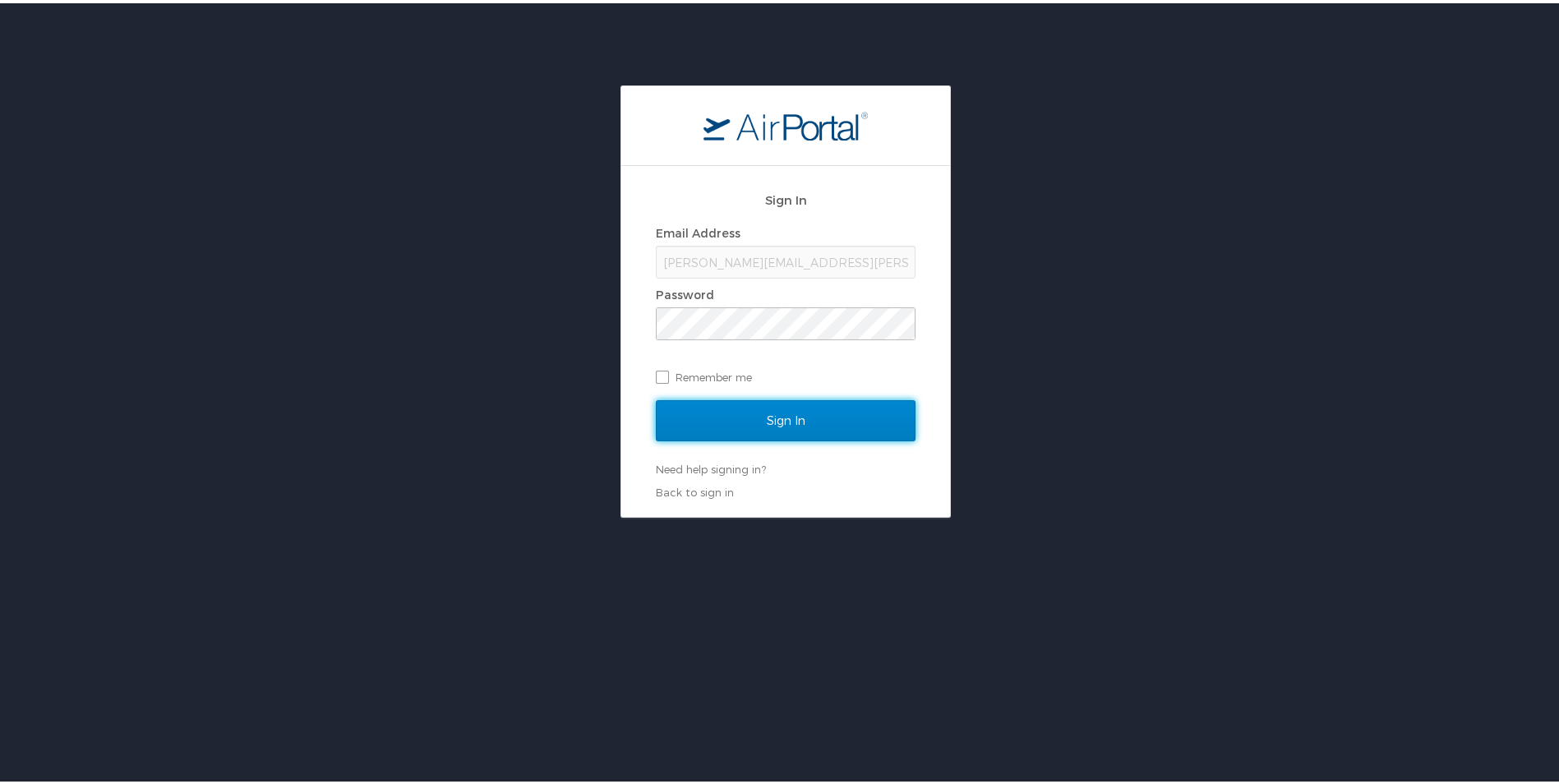
click at [766, 418] on input "Sign In" at bounding box center [785, 418] width 260 height 41
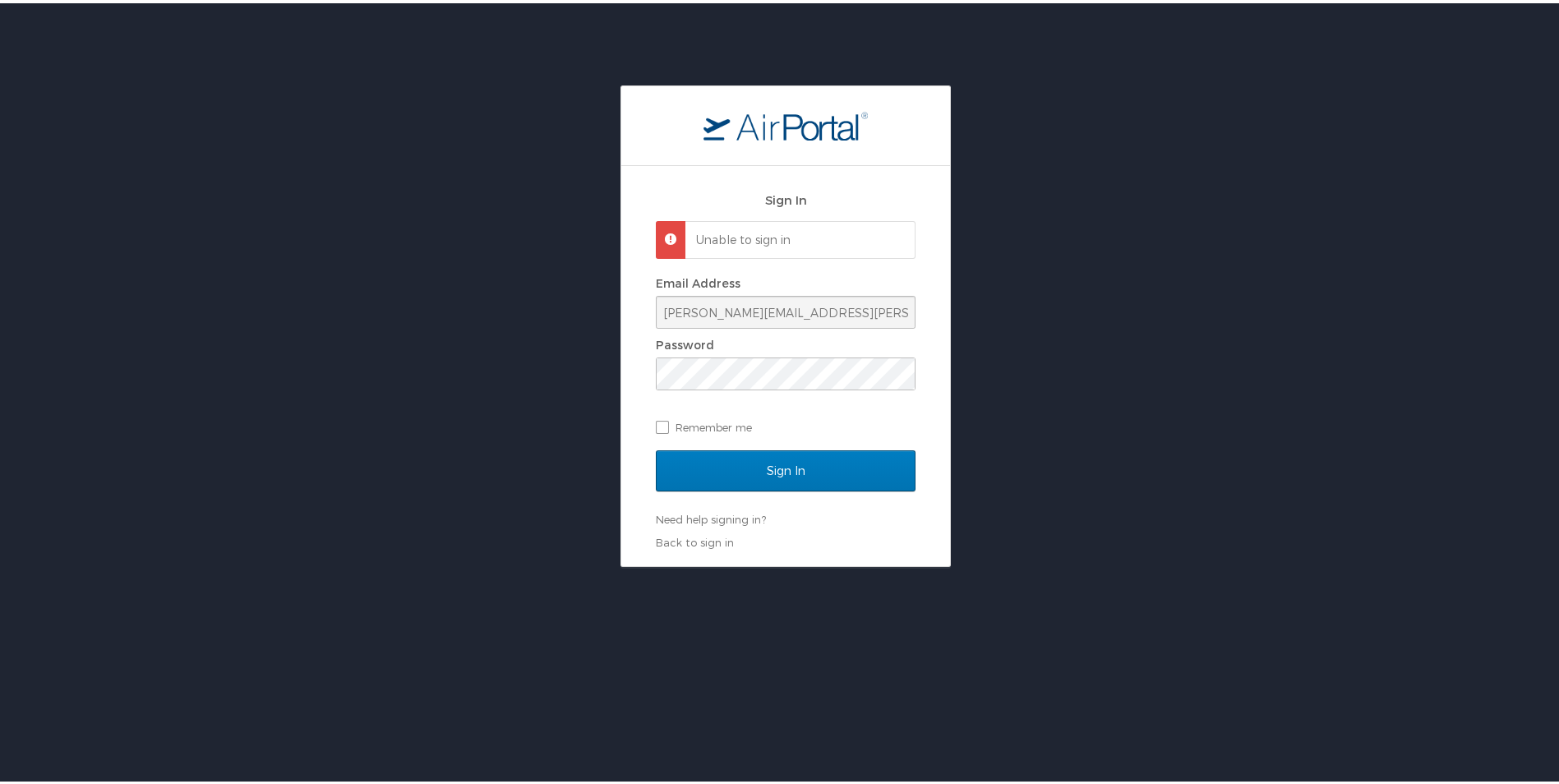
click at [698, 238] on p "Unable to sign in" at bounding box center [798, 236] width 204 height 16
click at [744, 467] on input "Sign In" at bounding box center [785, 467] width 260 height 41
click at [664, 229] on span at bounding box center [664, 229] width 0 height 0
click at [810, 241] on p "Unable to sign in" at bounding box center [798, 236] width 204 height 16
click at [704, 537] on link "Back to sign in" at bounding box center [694, 539] width 78 height 13
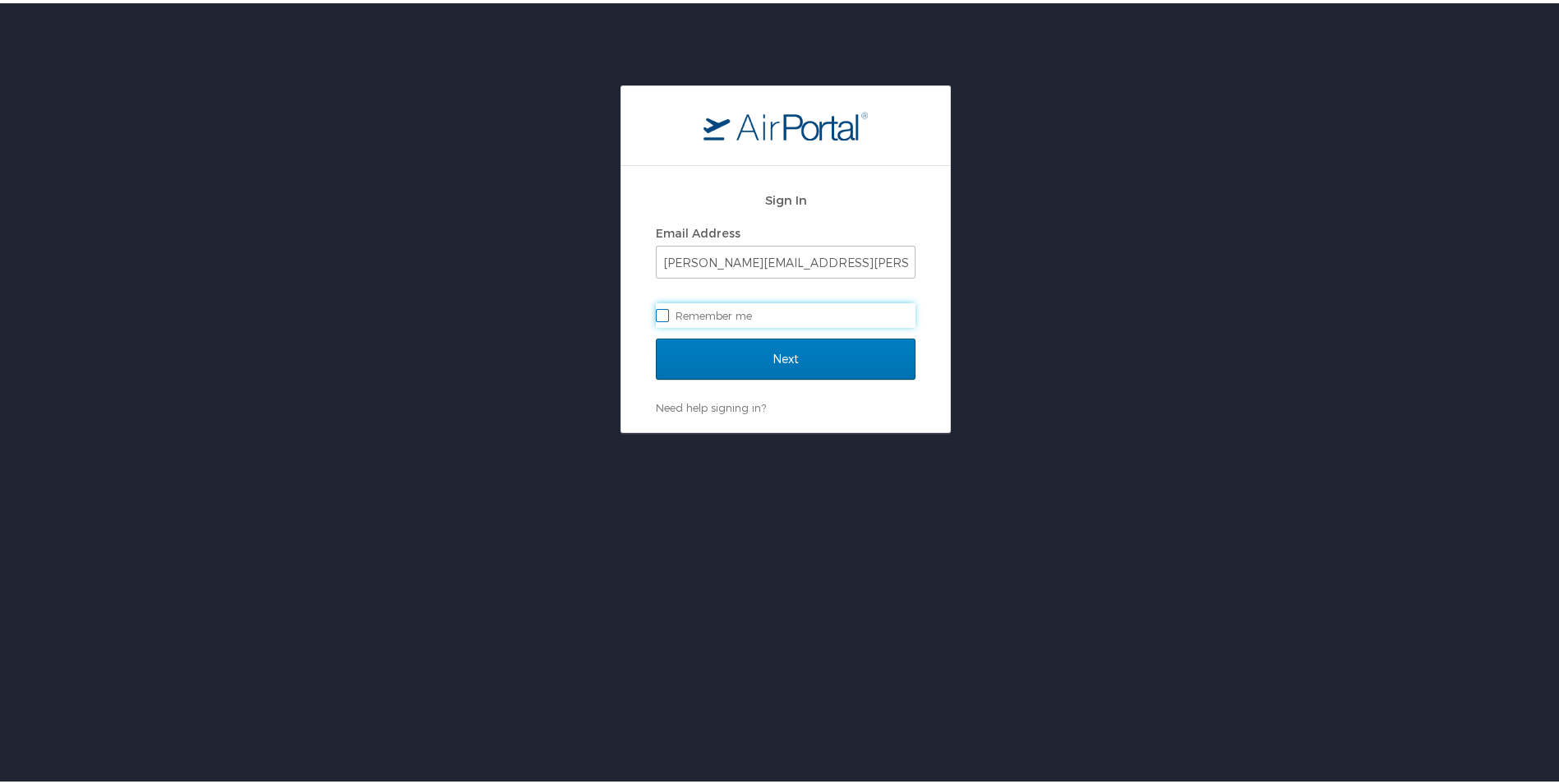
click at [656, 314] on label "Remember me" at bounding box center [785, 312] width 260 height 25
click at [656, 314] on input "Remember me" at bounding box center [661, 311] width 10 height 10
checkbox input "true"
click at [774, 350] on input "Next" at bounding box center [785, 356] width 260 height 41
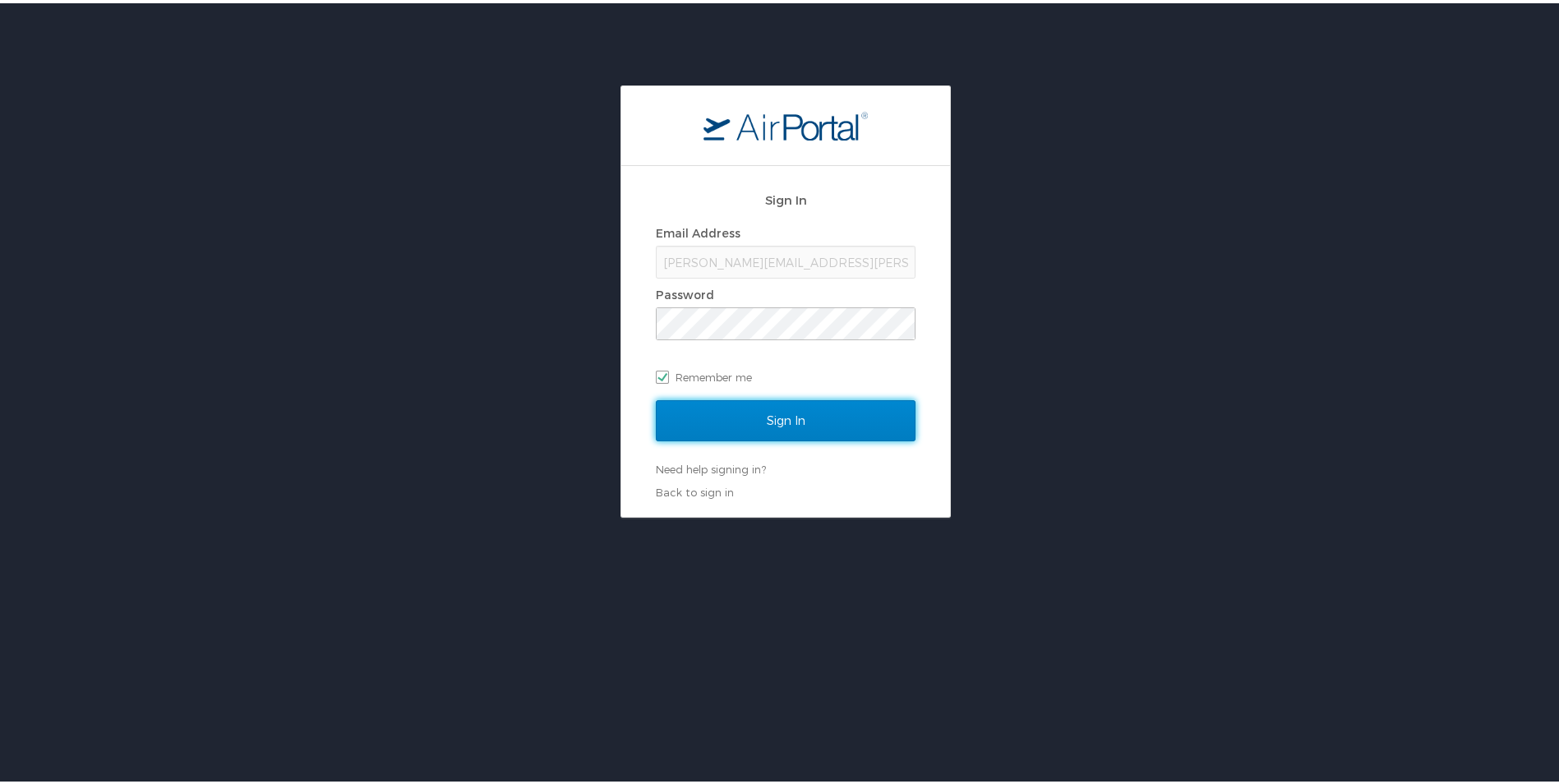
click at [810, 419] on input "Sign In" at bounding box center [785, 418] width 260 height 41
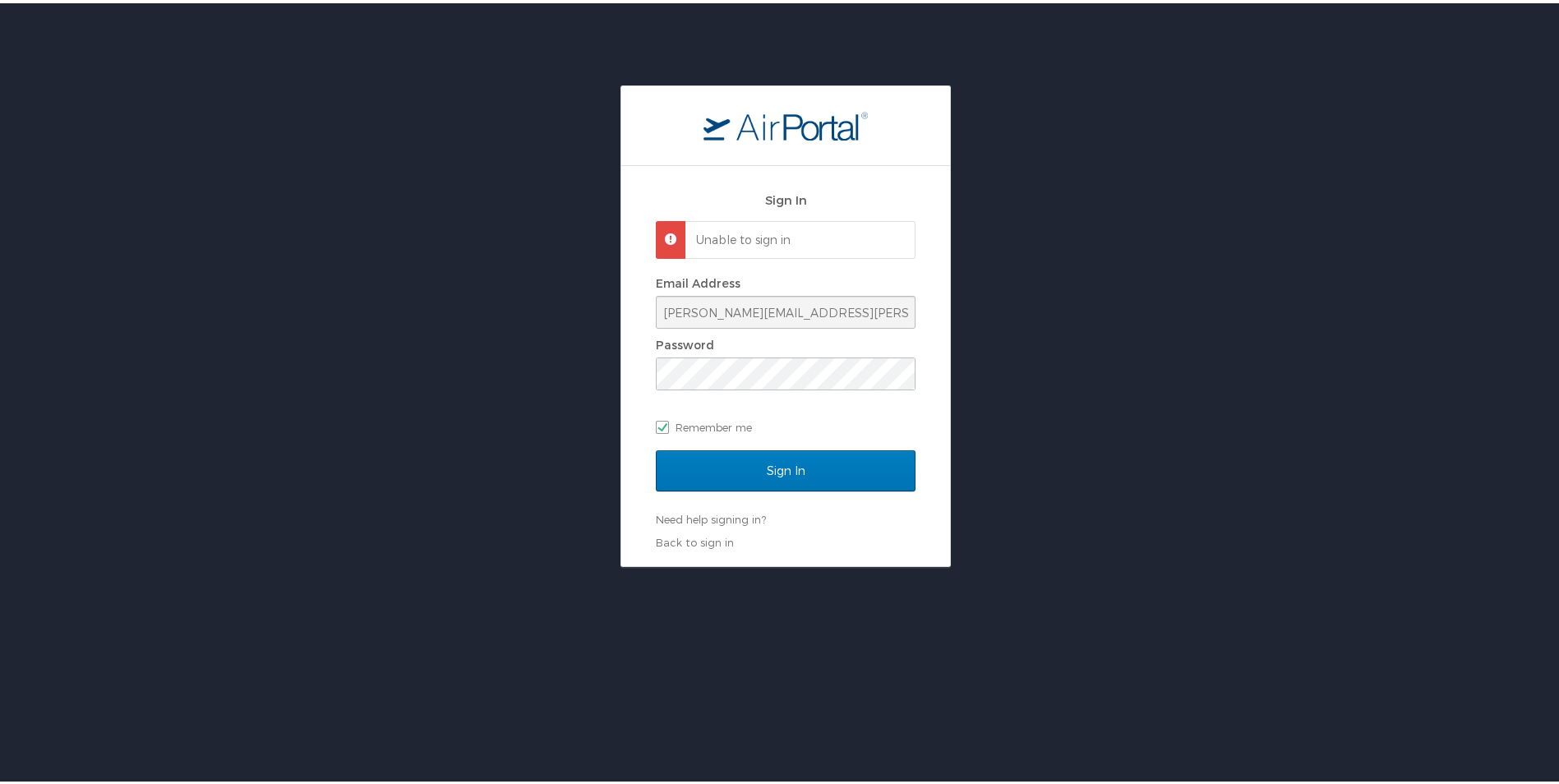
drag, startPoint x: 759, startPoint y: 238, endPoint x: 662, endPoint y: 232, distance: 97.2
click at [664, 229] on span at bounding box center [664, 229] width 0 height 0
click at [713, 516] on link "Need help signing in?" at bounding box center [710, 516] width 110 height 13
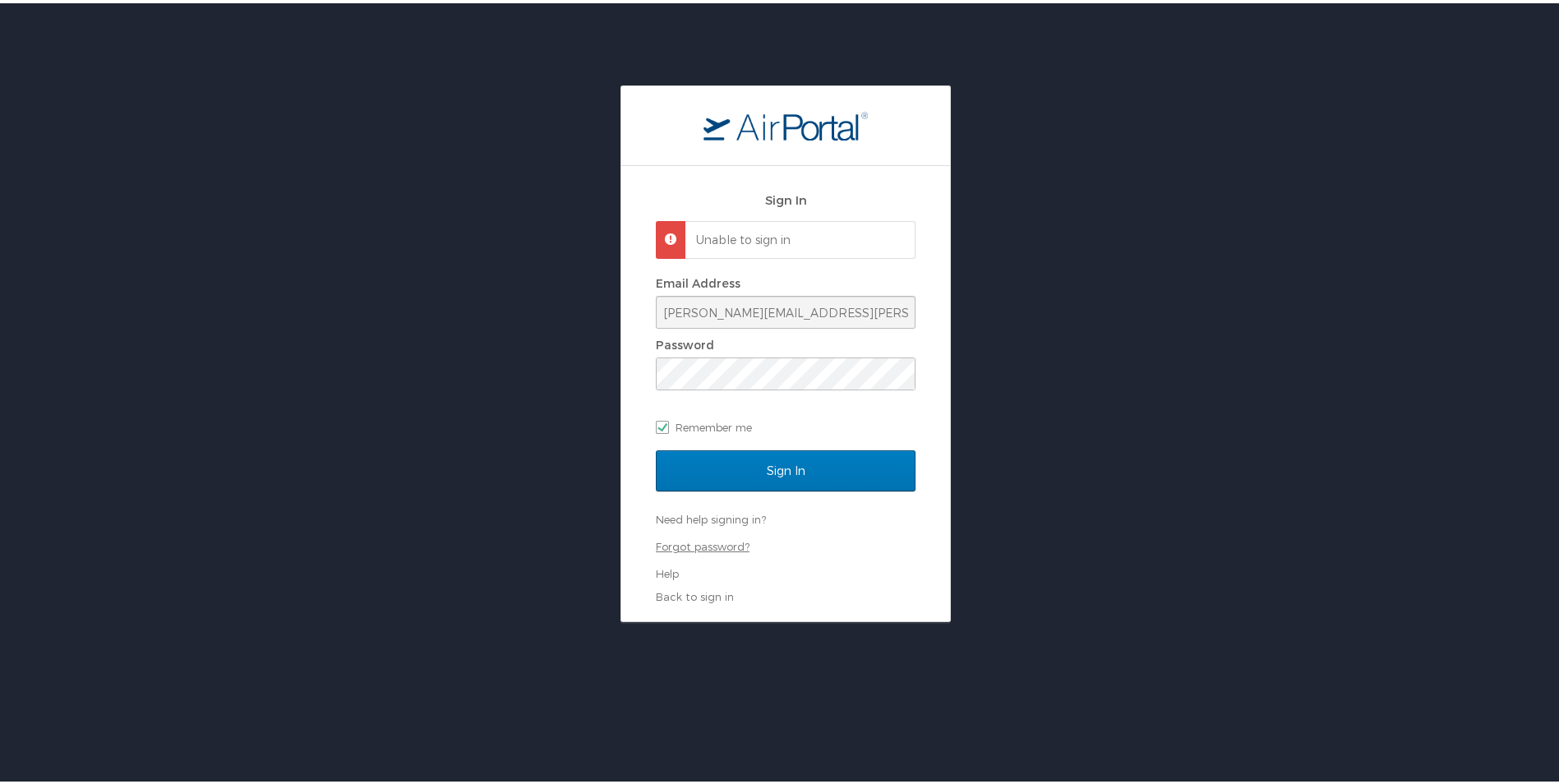
click at [719, 543] on link "Forgot password?" at bounding box center [702, 543] width 94 height 13
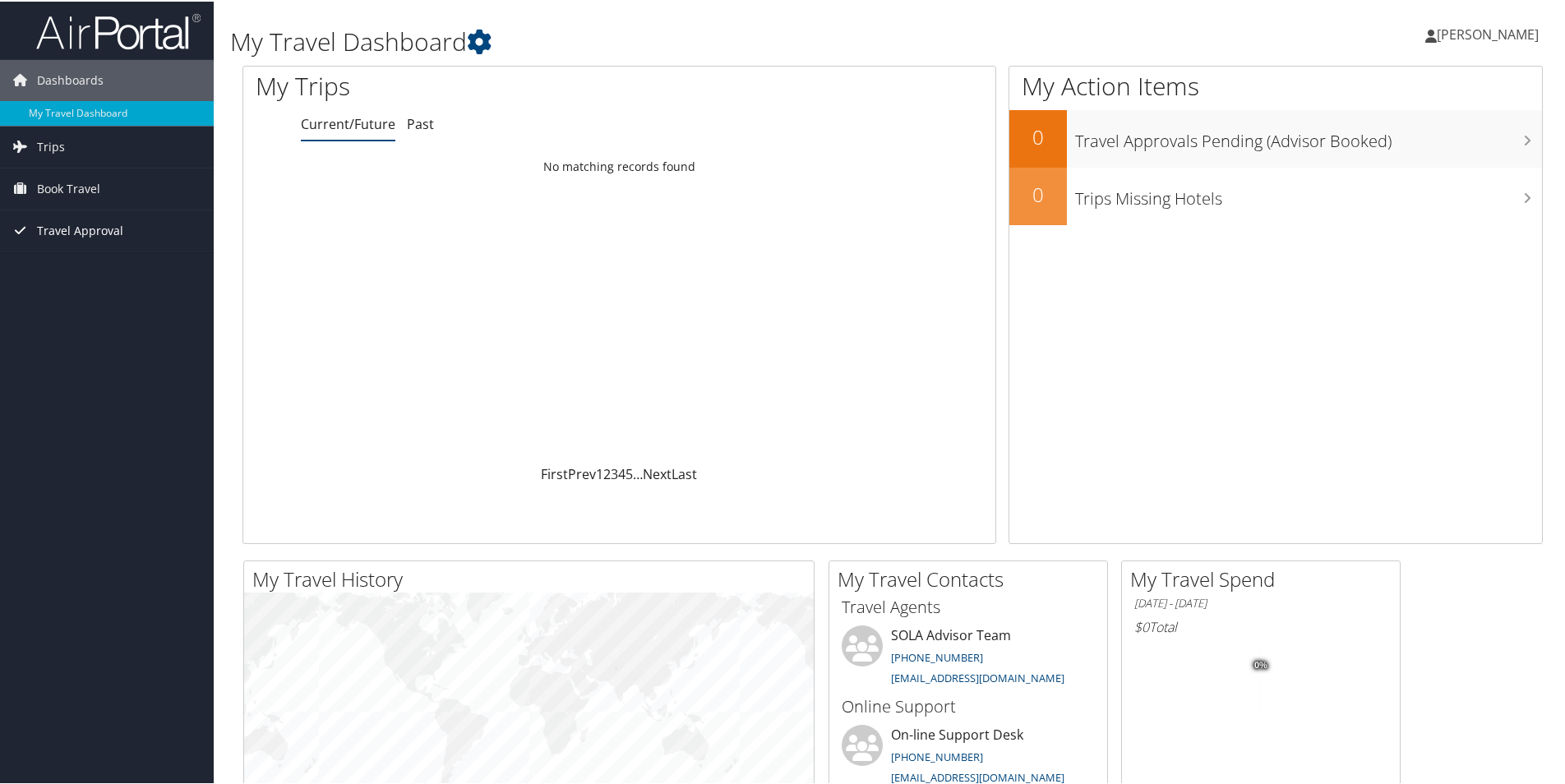
click at [81, 230] on span "Travel Approval" at bounding box center [80, 229] width 87 height 41
click at [360, 129] on link "Current/Future" at bounding box center [348, 122] width 94 height 18
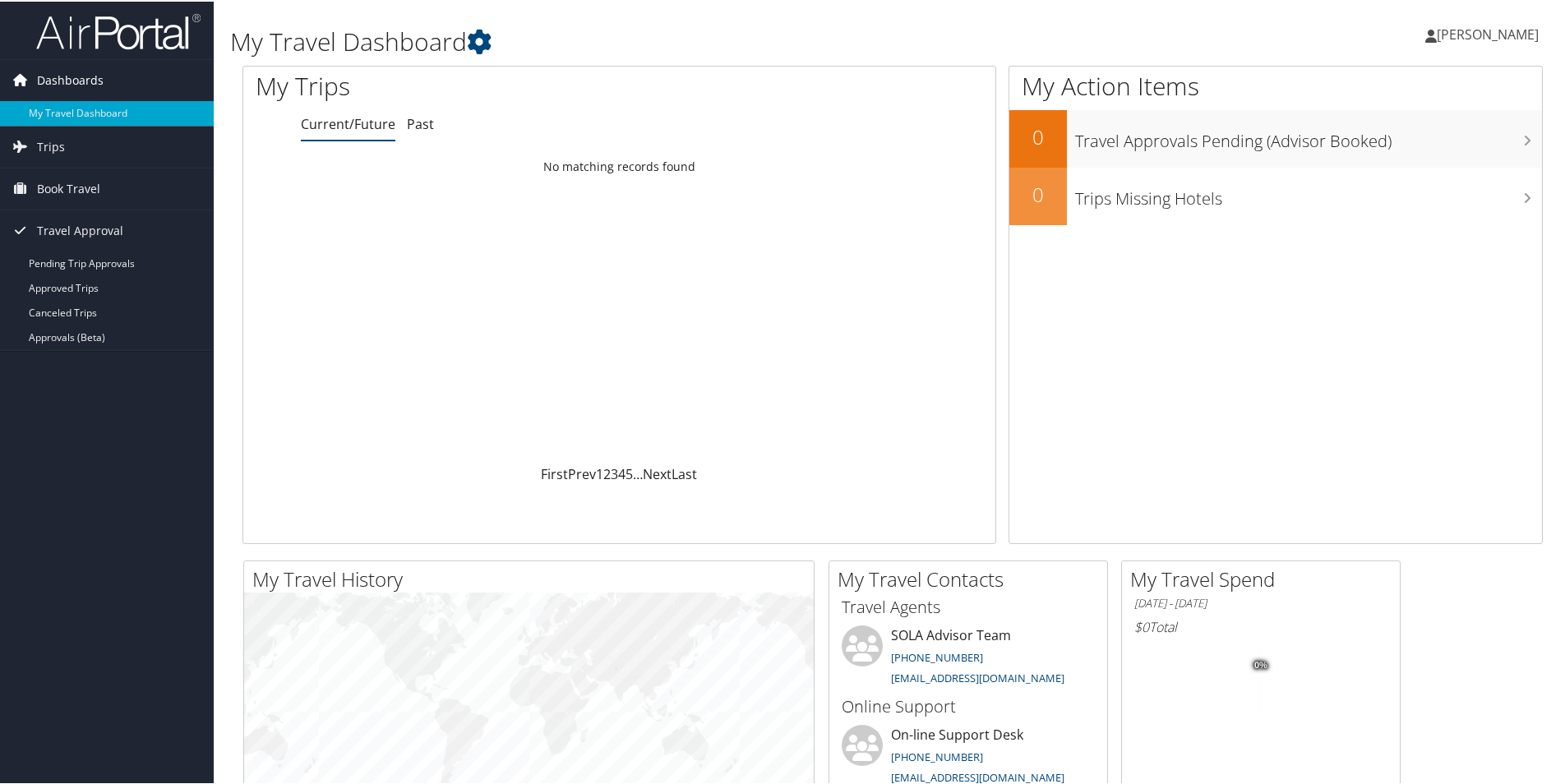
click at [82, 81] on span "Dashboards" at bounding box center [70, 79] width 67 height 41
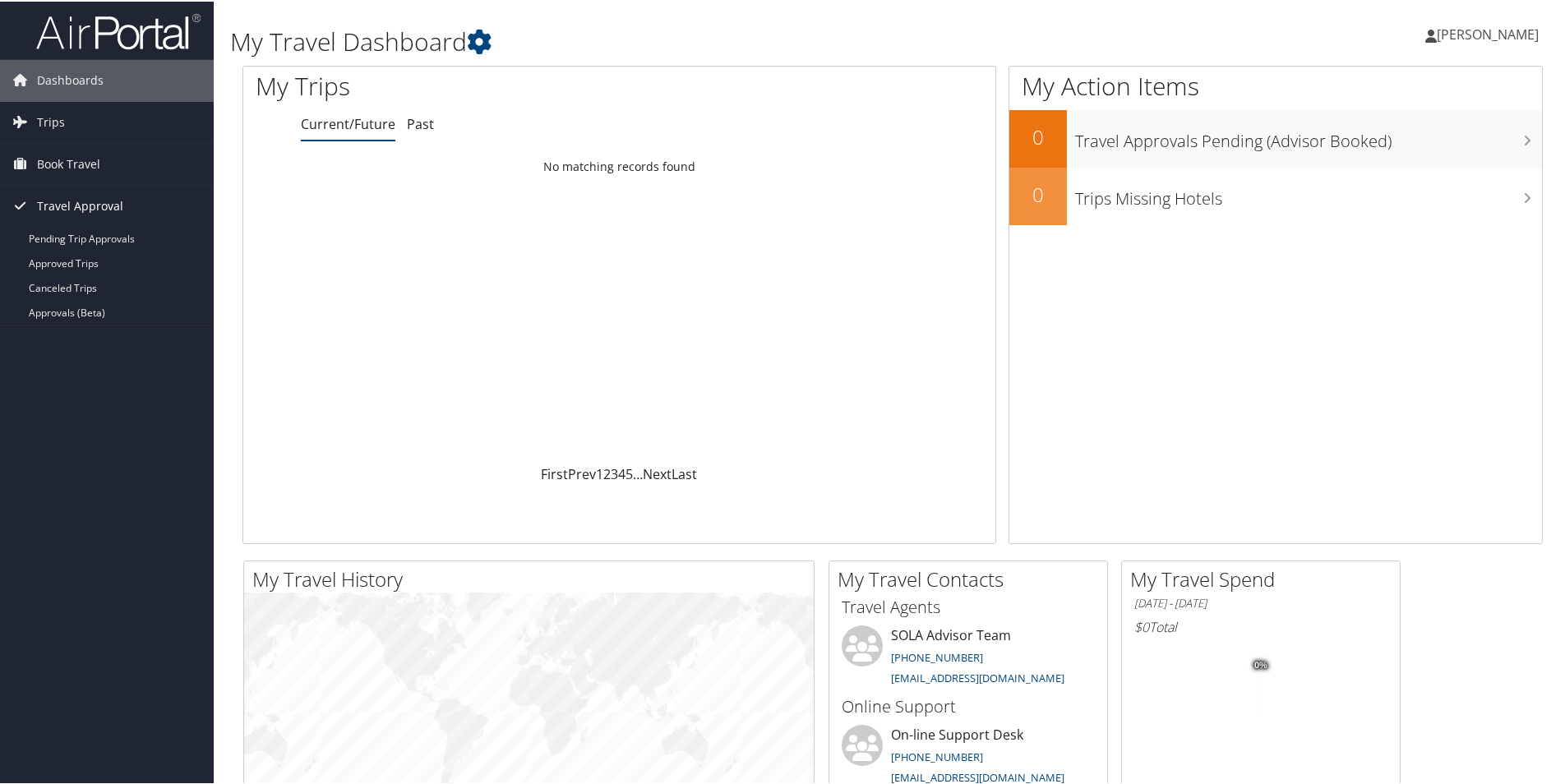
click at [106, 206] on span "Travel Approval" at bounding box center [80, 205] width 87 height 41
click at [98, 204] on span "Travel Approval" at bounding box center [80, 205] width 87 height 41
click at [50, 121] on span "Trips" at bounding box center [51, 121] width 28 height 41
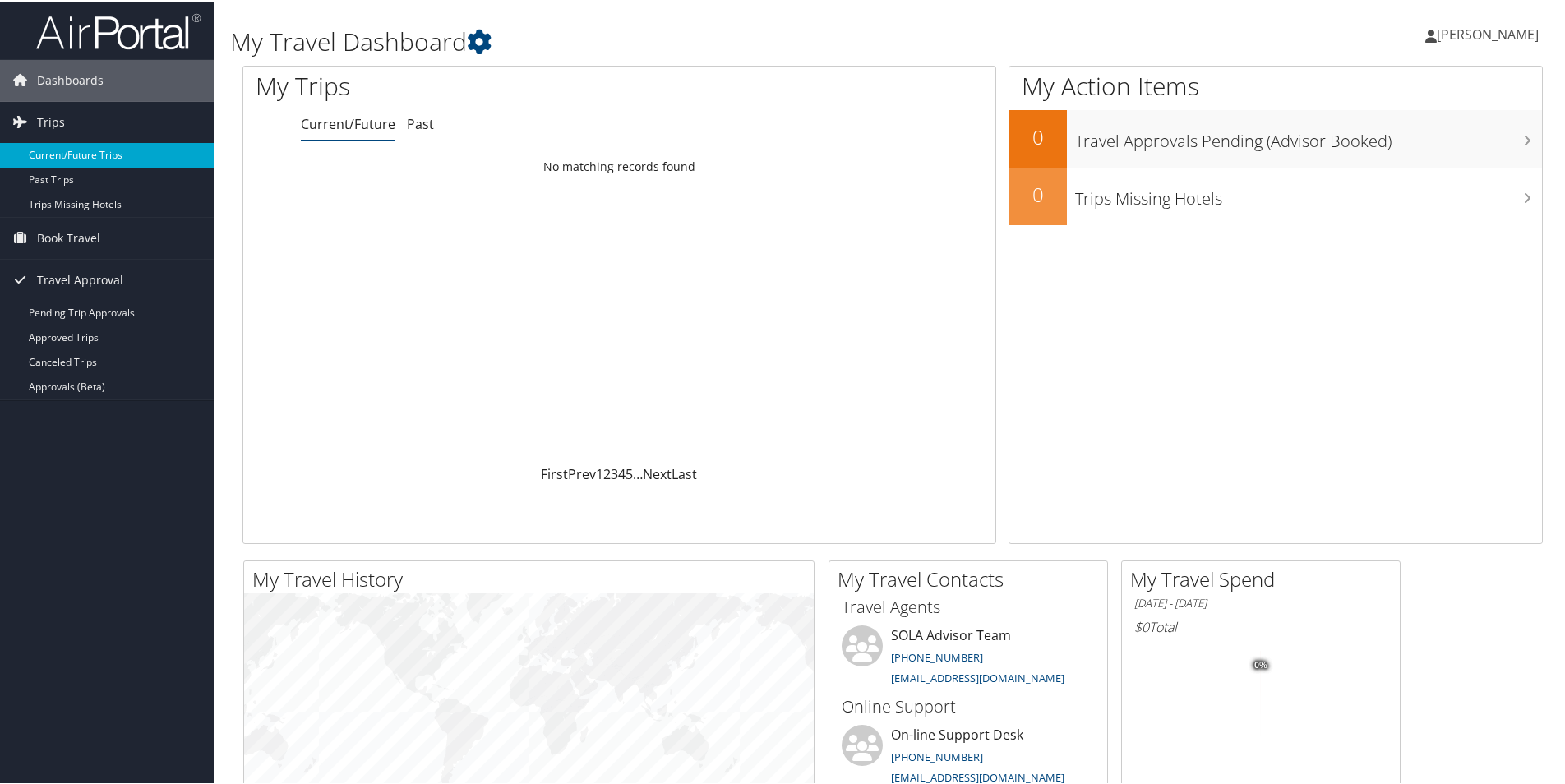
click at [87, 157] on link "Current/Future Trips" at bounding box center [106, 154] width 214 height 25
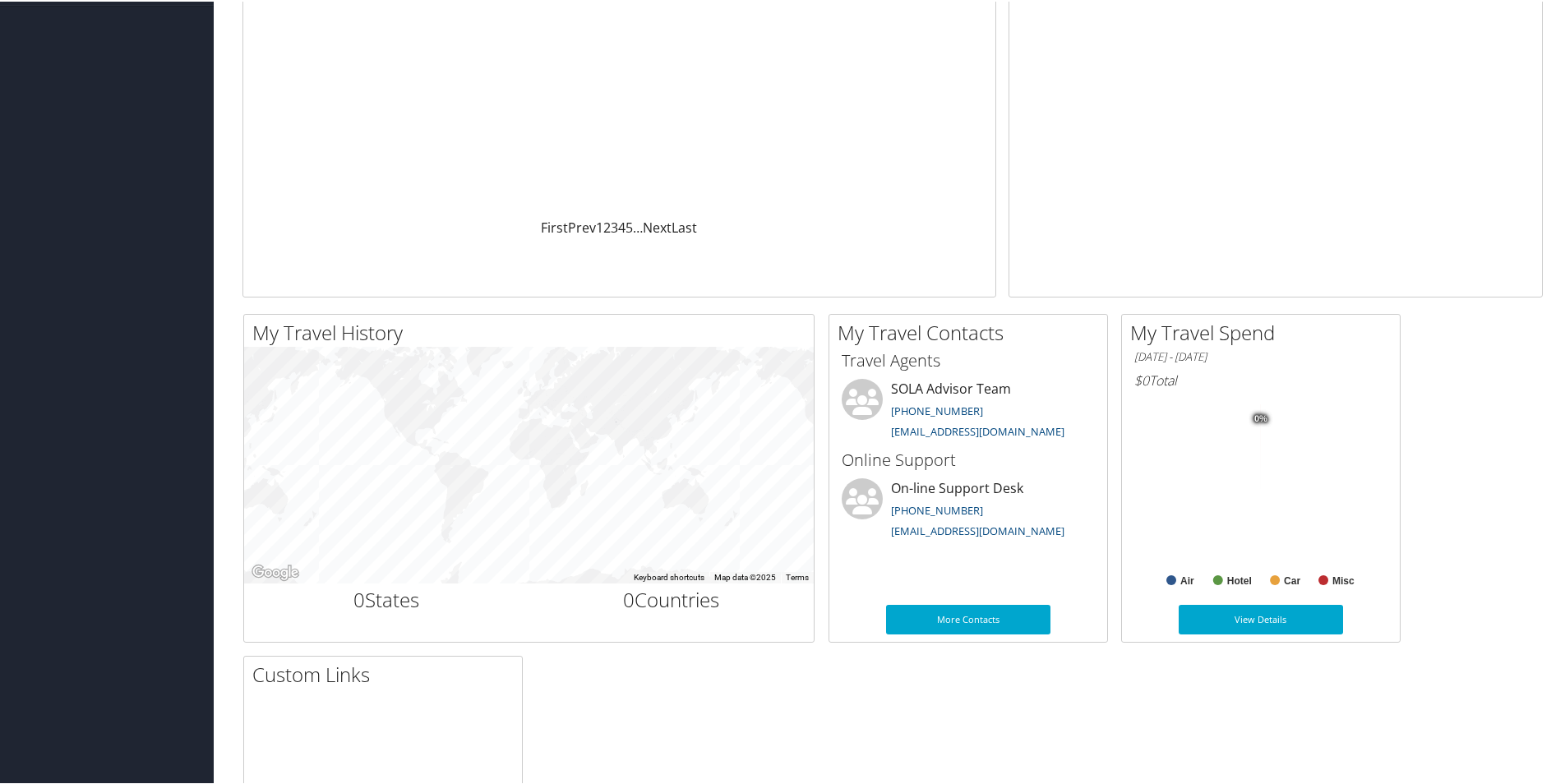
scroll to position [329, 0]
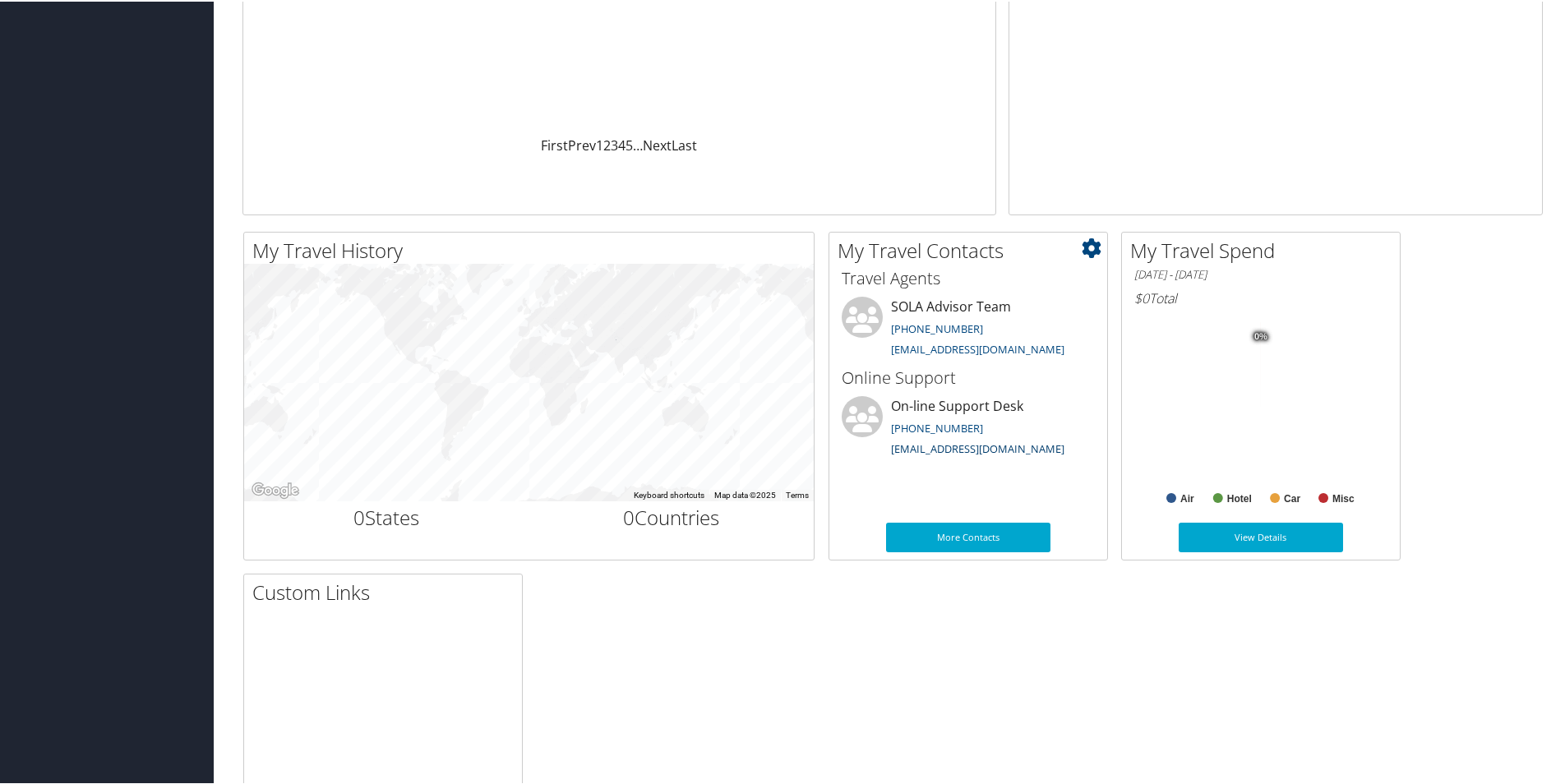
click at [934, 443] on link "[EMAIL_ADDRESS][DOMAIN_NAME]" at bounding box center [977, 446] width 173 height 15
